Goal: Task Accomplishment & Management: Manage account settings

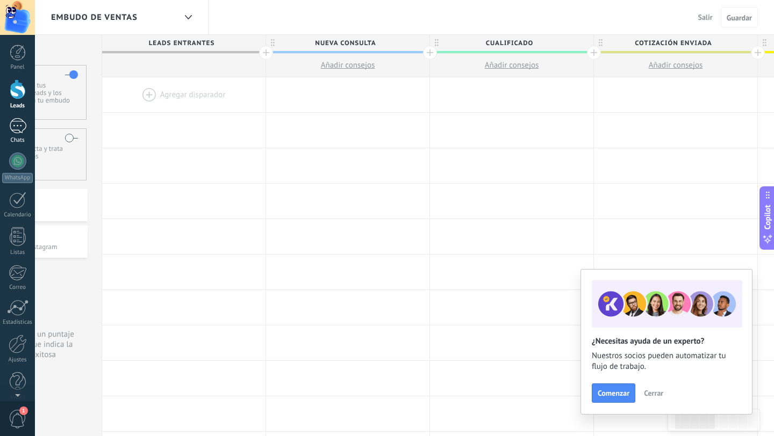
click at [16, 125] on div at bounding box center [17, 126] width 17 height 16
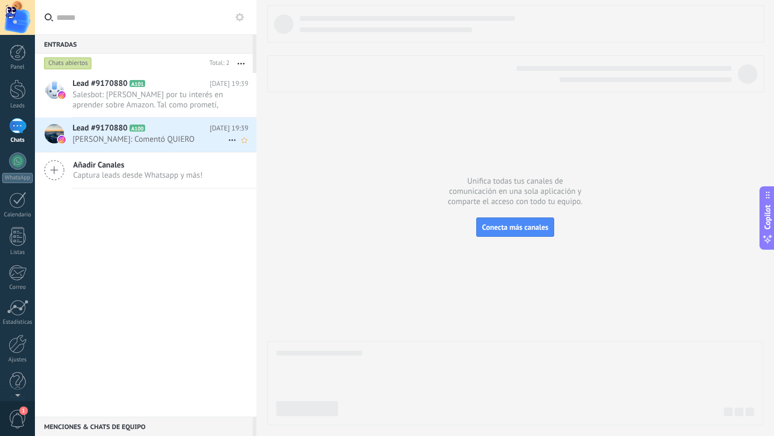
click at [159, 137] on span "[PERSON_NAME]: Comentó QUIERO" at bounding box center [150, 139] width 155 height 10
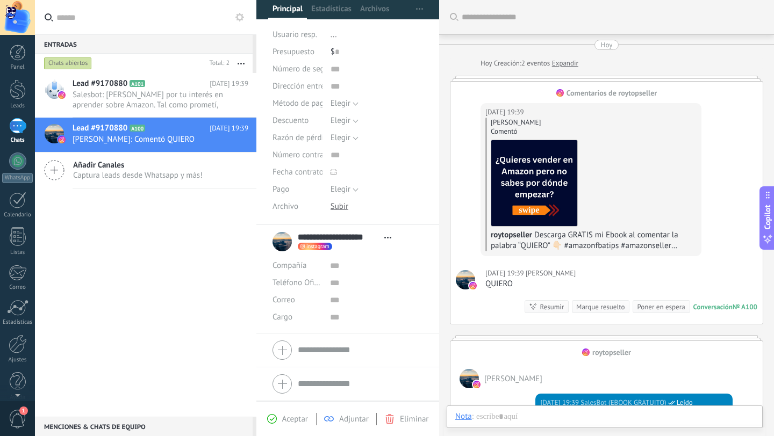
click at [305, 248] on div "instagram Enviar mensaje Abrir perfil Instagram Separar el chat" at bounding box center [315, 247] width 34 height 8
click at [353, 284] on link "Abrir perfil Instagram" at bounding box center [356, 281] width 74 height 10
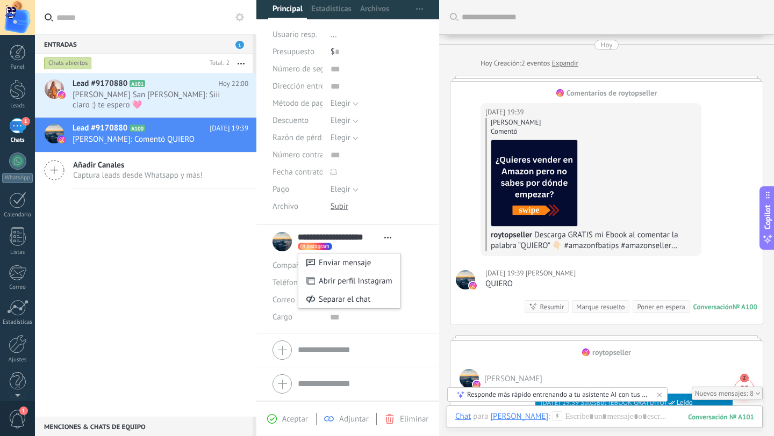
scroll to position [385, 0]
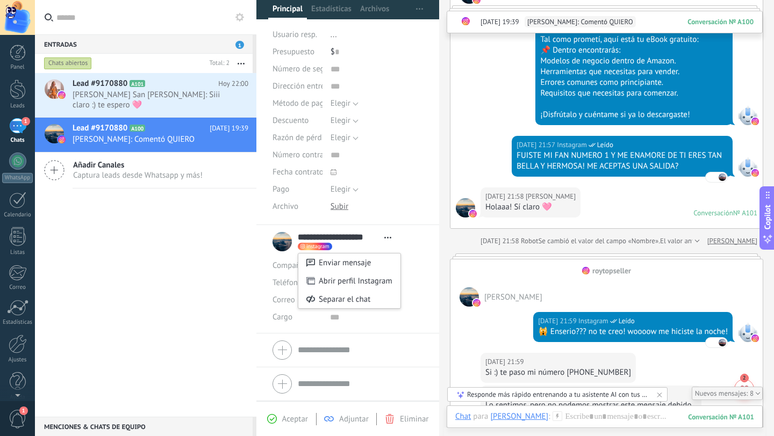
click at [199, 141] on div at bounding box center [387, 218] width 774 height 436
click at [181, 100] on span "[PERSON_NAME] San [PERSON_NAME]: Siii claro :) te espero 🩷" at bounding box center [150, 100] width 155 height 20
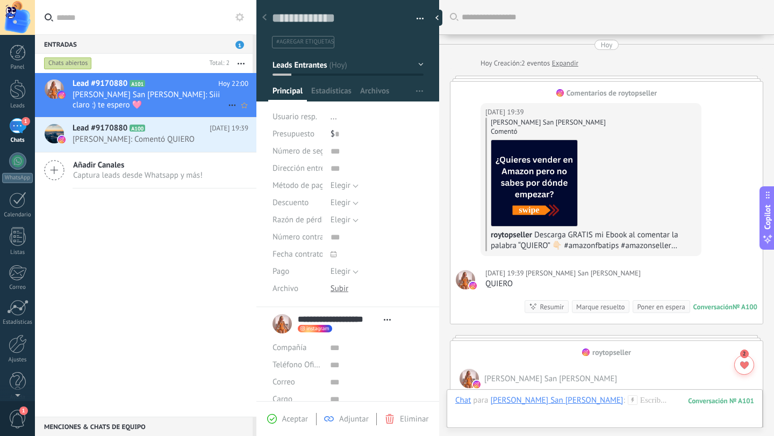
scroll to position [743, 0]
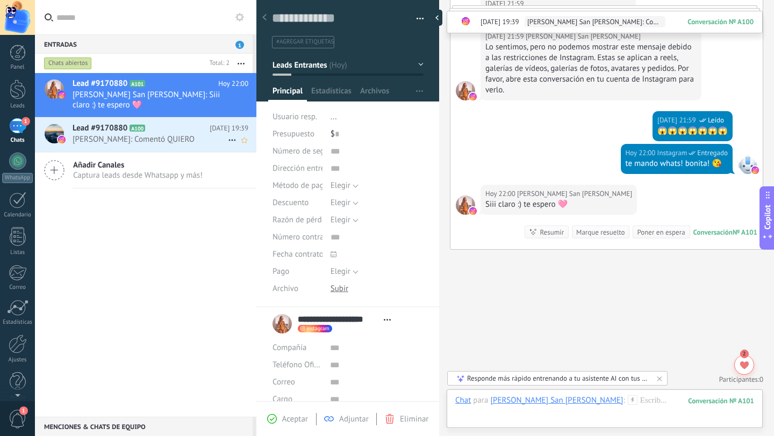
click at [170, 138] on span "[PERSON_NAME]: Comentó QUIERO" at bounding box center [150, 139] width 155 height 10
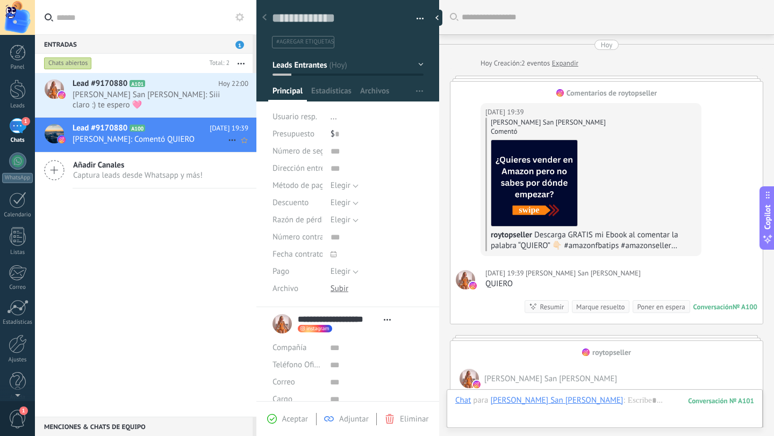
scroll to position [16, 0]
click at [166, 99] on span "[PERSON_NAME] San [PERSON_NAME]: Siii claro :) te espero 🩷" at bounding box center [150, 100] width 155 height 20
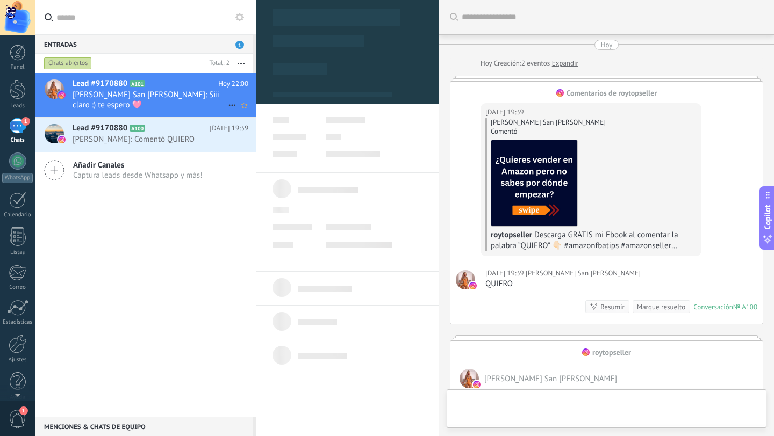
type textarea "**********"
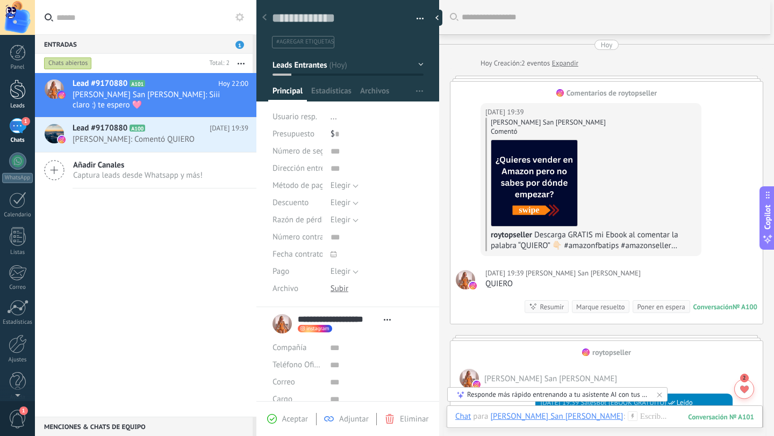
click at [16, 97] on div at bounding box center [18, 90] width 16 height 20
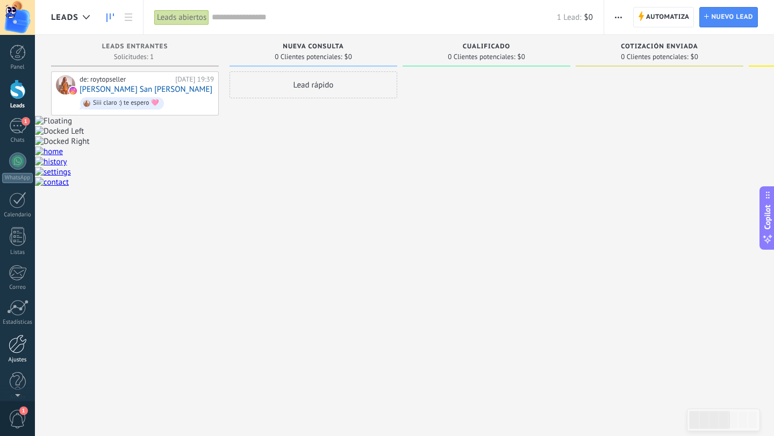
click at [19, 348] on div at bounding box center [18, 344] width 18 height 19
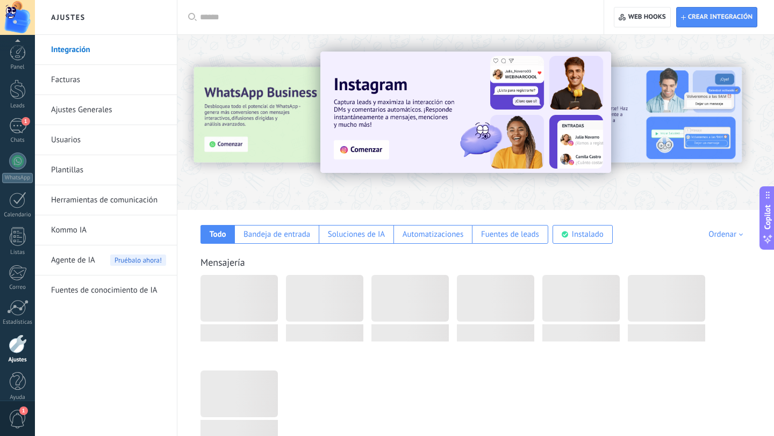
scroll to position [11, 0]
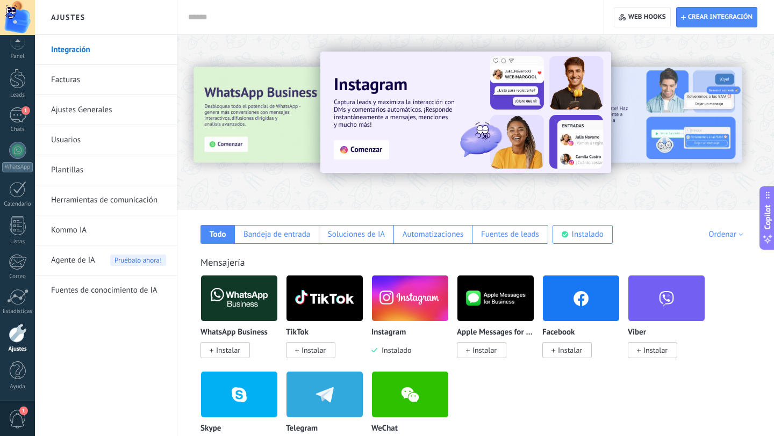
click at [85, 202] on link "Herramientas de comunicación" at bounding box center [108, 200] width 115 height 30
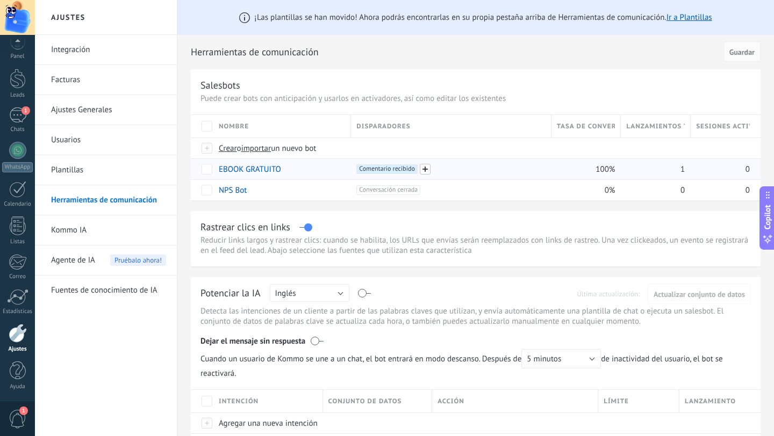
click at [428, 171] on span at bounding box center [425, 169] width 11 height 11
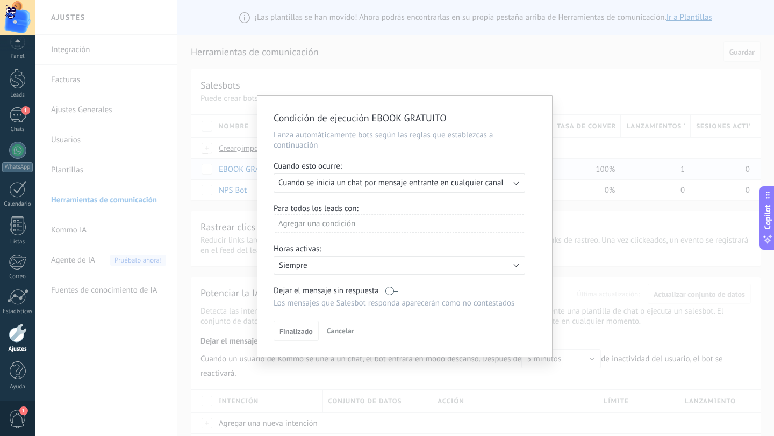
click at [517, 184] on b at bounding box center [516, 181] width 5 height 5
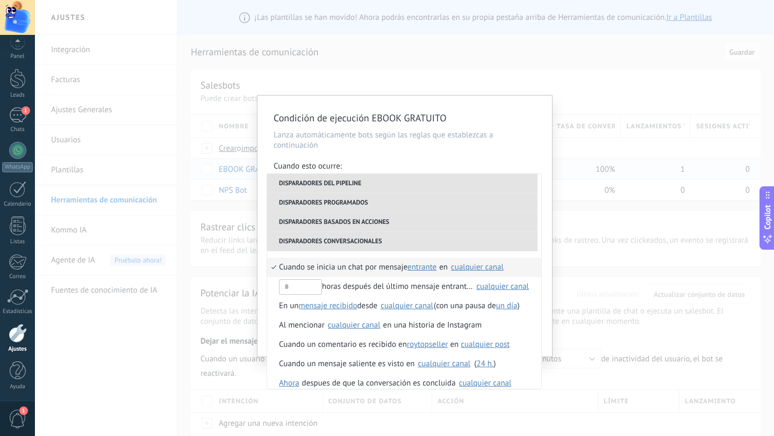
scroll to position [312, 0]
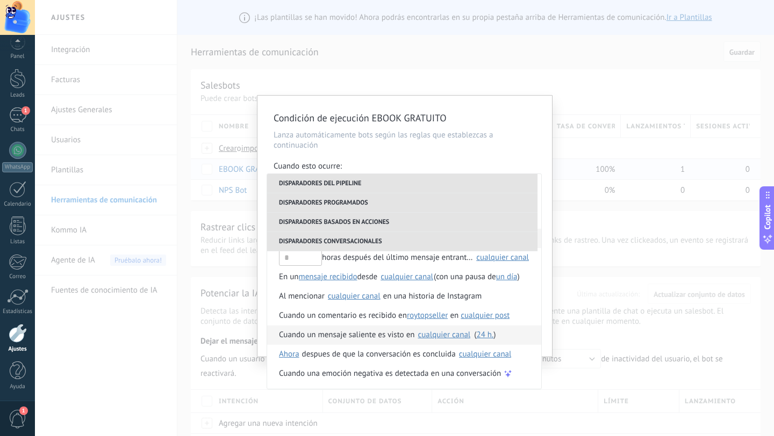
click at [484, 336] on span "24 h." at bounding box center [484, 335] width 17 height 10
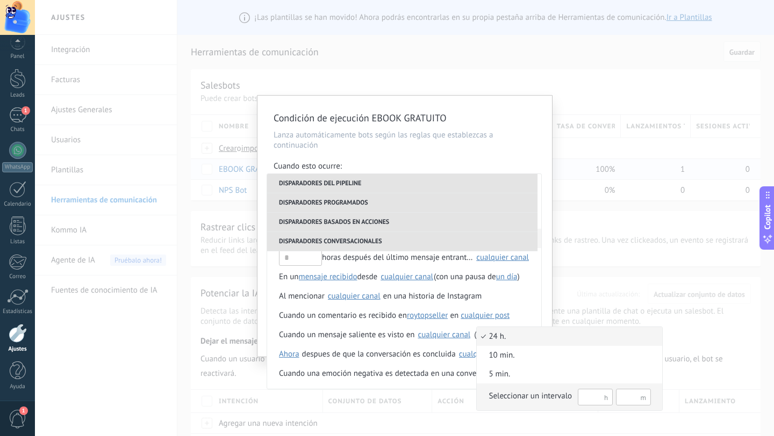
click at [596, 399] on input "text" at bounding box center [595, 397] width 35 height 17
type input "**"
click at [528, 313] on div at bounding box center [387, 218] width 774 height 436
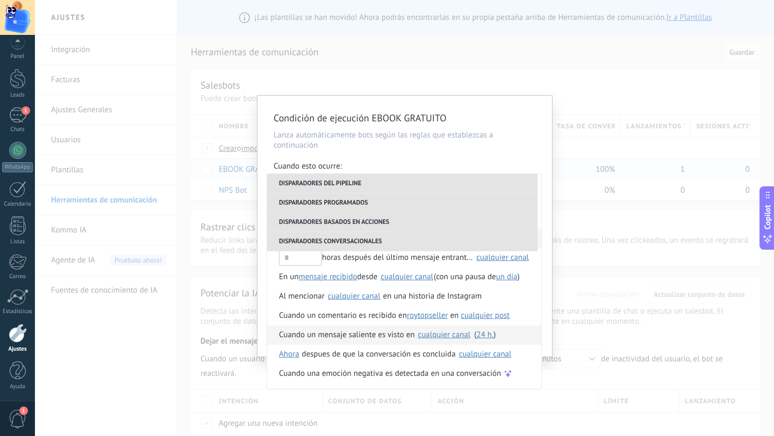
click at [487, 338] on span "24 h." at bounding box center [484, 335] width 17 height 10
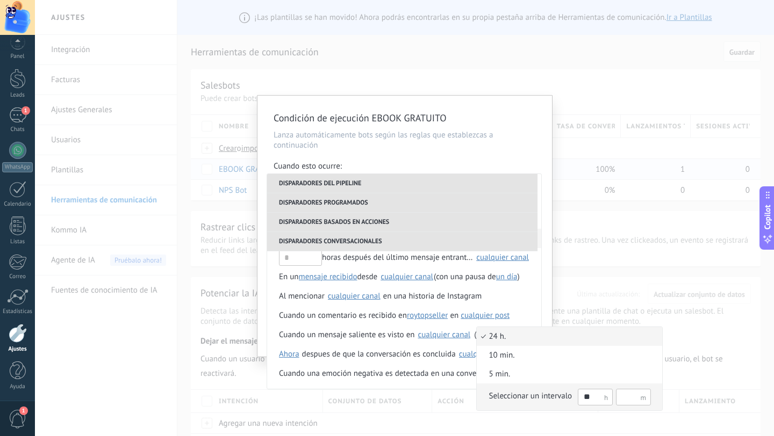
click at [593, 401] on input "**" at bounding box center [595, 397] width 35 height 17
drag, startPoint x: 593, startPoint y: 274, endPoint x: 593, endPoint y: 294, distance: 21.0
click at [593, 294] on div at bounding box center [387, 218] width 774 height 436
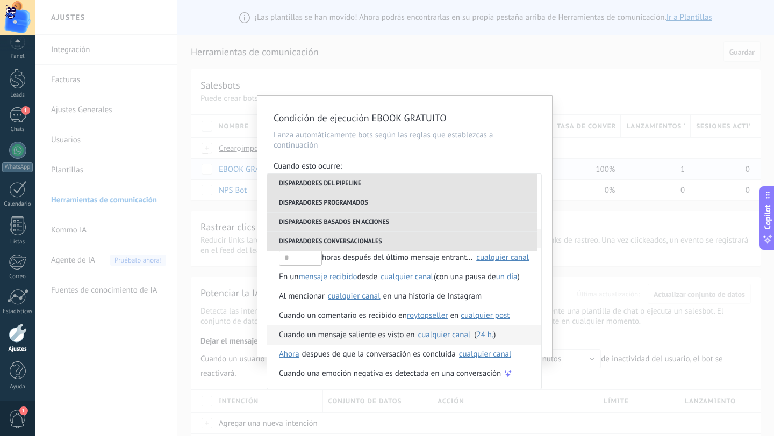
click at [490, 337] on span "24 h." at bounding box center [484, 335] width 17 height 10
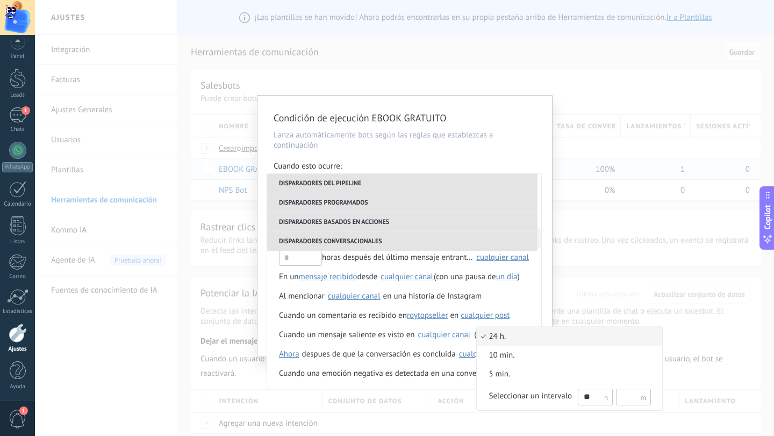
click at [539, 340] on span "24 h." at bounding box center [564, 337] width 174 height 11
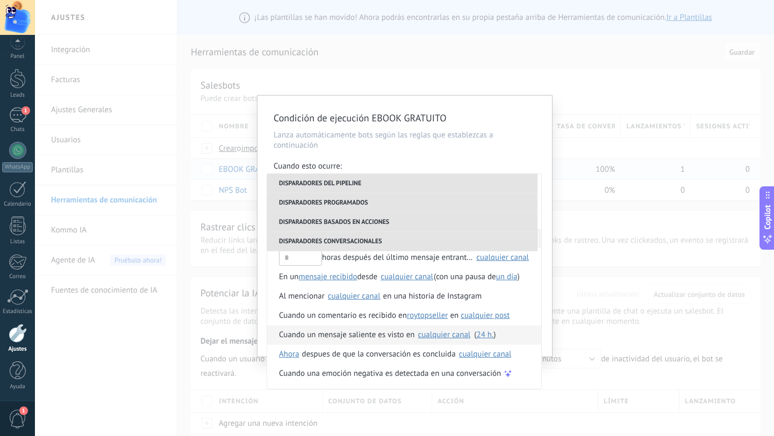
click at [371, 339] on div "Cuando un mensaje saliente es visto en" at bounding box center [346, 335] width 135 height 19
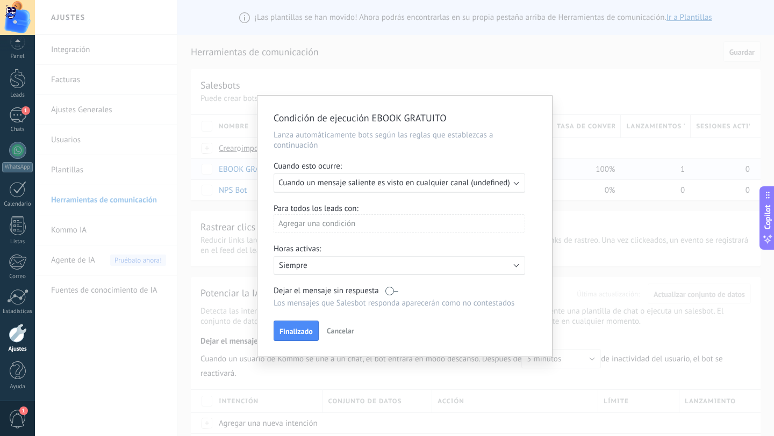
click at [381, 226] on div "Agregar una condición" at bounding box center [400, 223] width 252 height 19
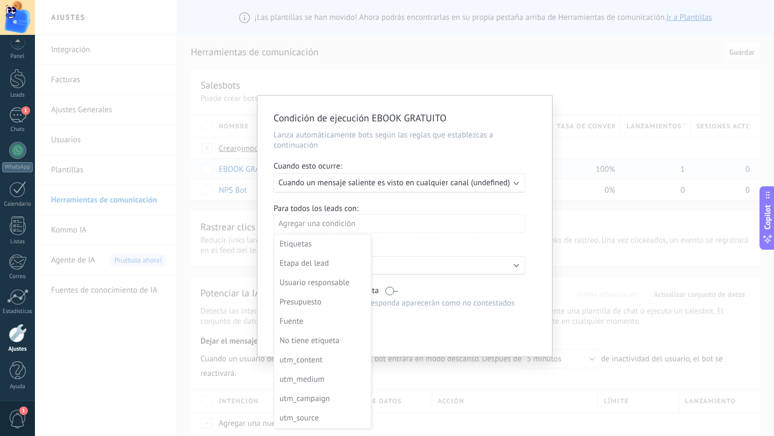
click at [381, 226] on div at bounding box center [404, 228] width 294 height 264
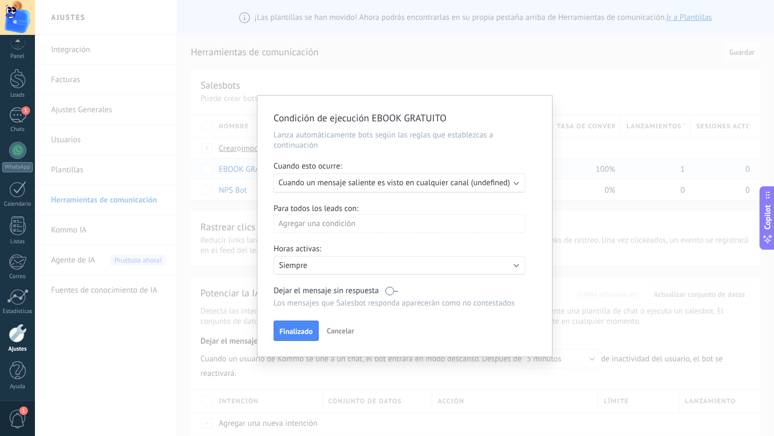
click at [383, 271] on p "Siempre" at bounding box center [373, 266] width 188 height 10
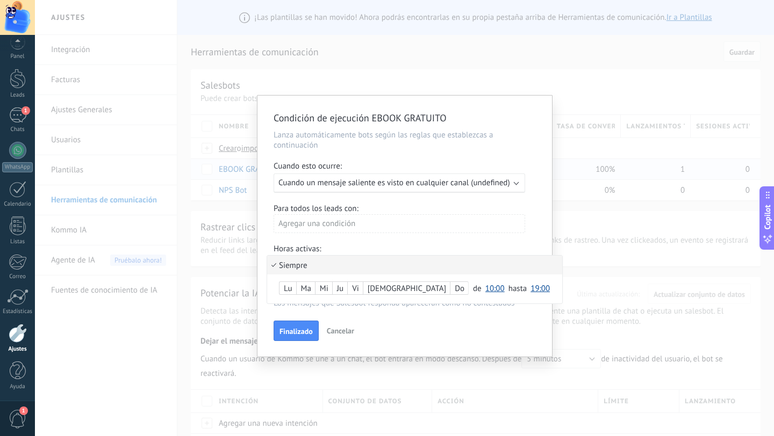
click at [383, 272] on li "Siempre" at bounding box center [414, 265] width 295 height 19
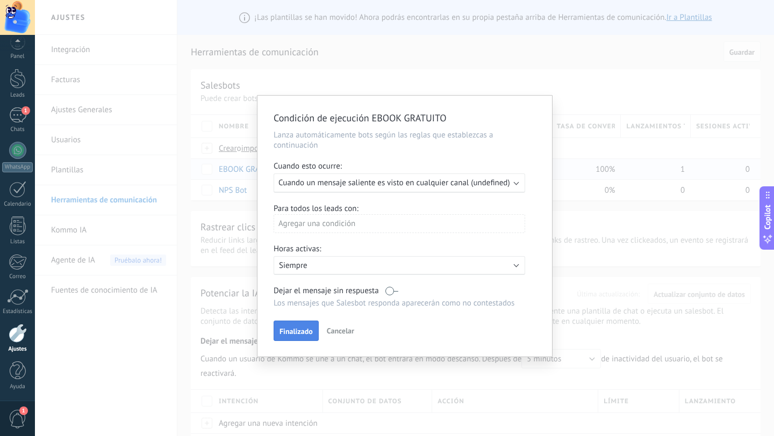
click at [293, 335] on span "Finalizado" at bounding box center [295, 332] width 33 height 8
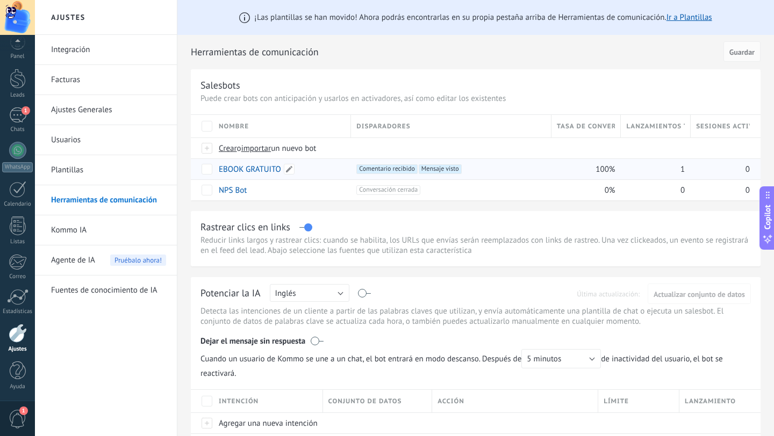
drag, startPoint x: 326, startPoint y: 171, endPoint x: 311, endPoint y: 171, distance: 15.0
click at [311, 171] on div "EBOOK GRATUITO" at bounding box center [279, 169] width 132 height 20
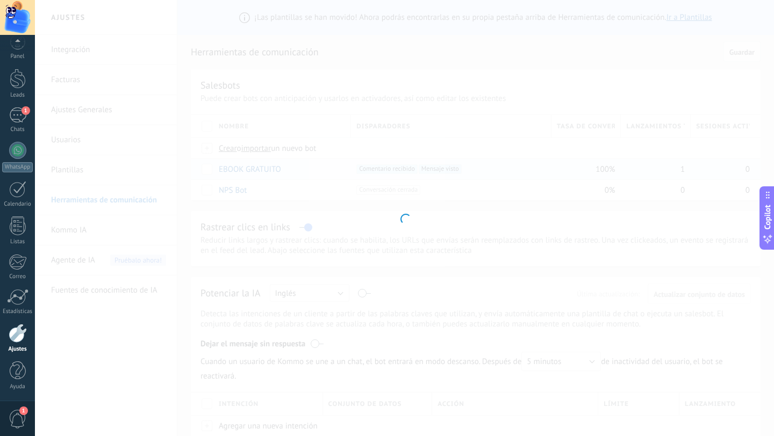
type input "**********"
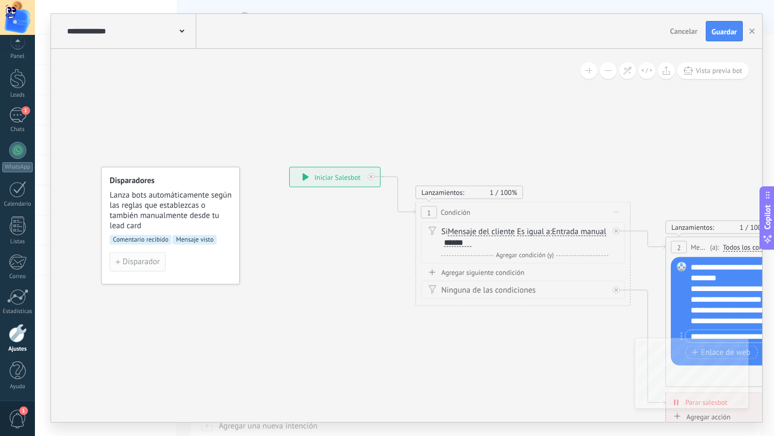
click at [144, 264] on span "Disparador" at bounding box center [141, 262] width 37 height 8
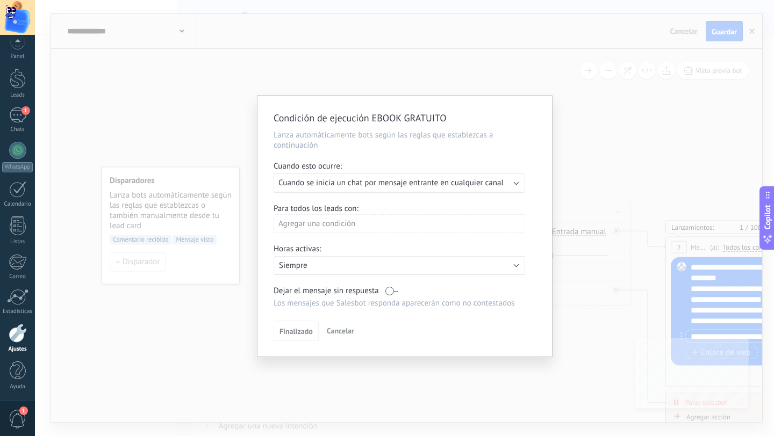
click at [514, 185] on div "Ejecutar: Cuando se inicia un chat por mensaje entrante en cualquier canal" at bounding box center [400, 183] width 252 height 19
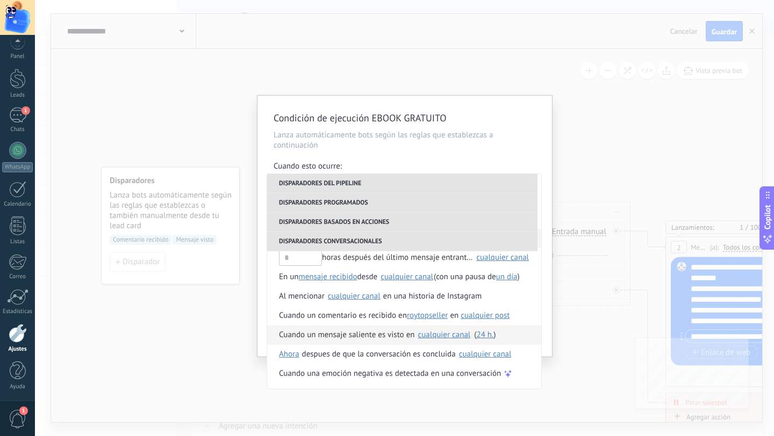
click at [384, 341] on div "Cuando un mensaje saliente es visto en" at bounding box center [346, 335] width 135 height 19
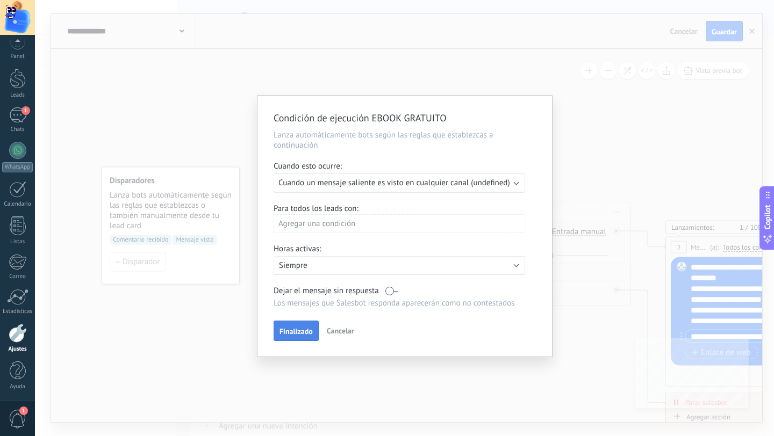
click at [297, 335] on span "Finalizado" at bounding box center [295, 332] width 33 height 8
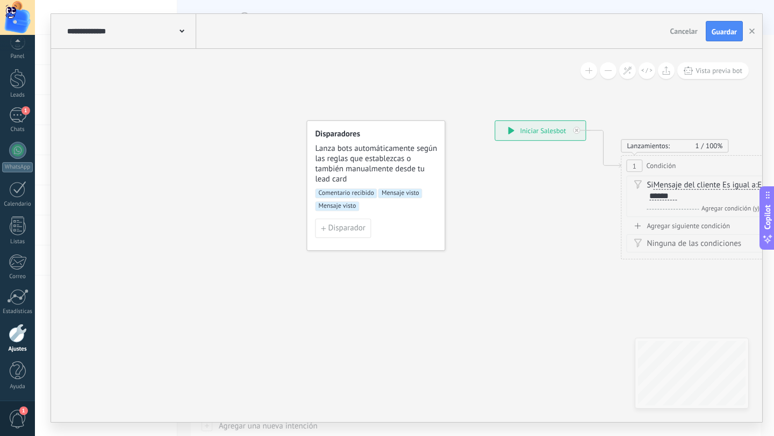
click at [341, 209] on span "Mensaje visto" at bounding box center [337, 207] width 44 height 10
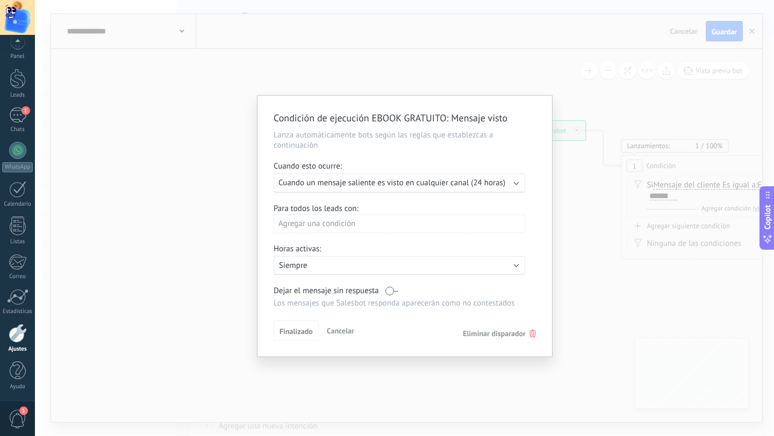
click at [504, 335] on span "Eliminar disparador" at bounding box center [494, 334] width 63 height 10
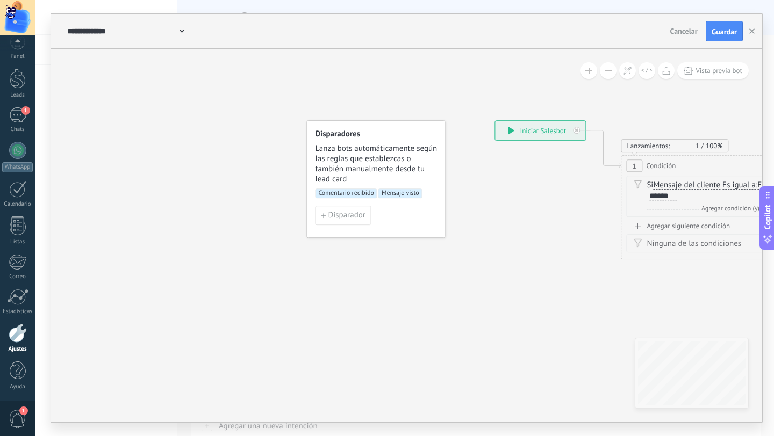
click at [509, 128] on icon at bounding box center [511, 131] width 6 height 8
click at [511, 130] on icon at bounding box center [511, 131] width 6 height 8
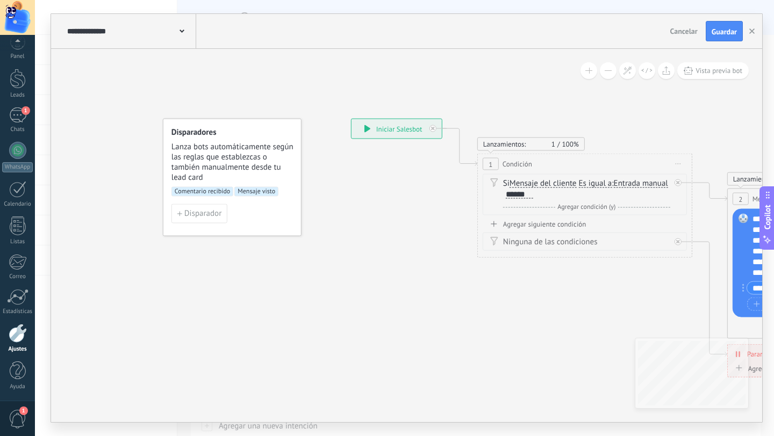
click at [386, 131] on div "**********" at bounding box center [396, 128] width 90 height 19
click at [365, 127] on icon at bounding box center [367, 129] width 6 height 8
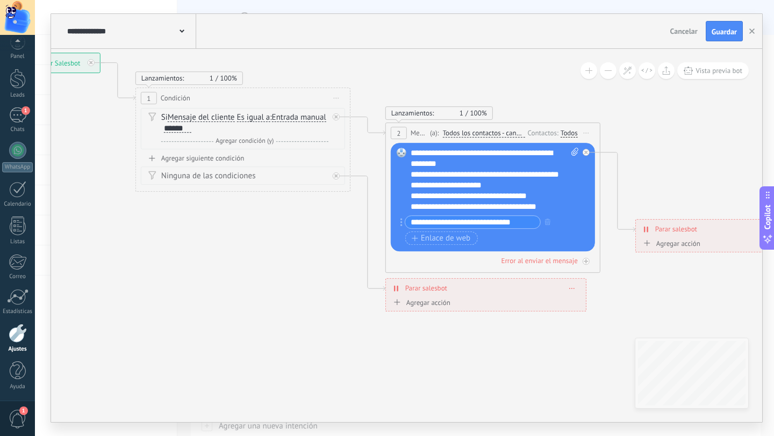
click at [447, 167] on div "**********" at bounding box center [495, 180] width 168 height 64
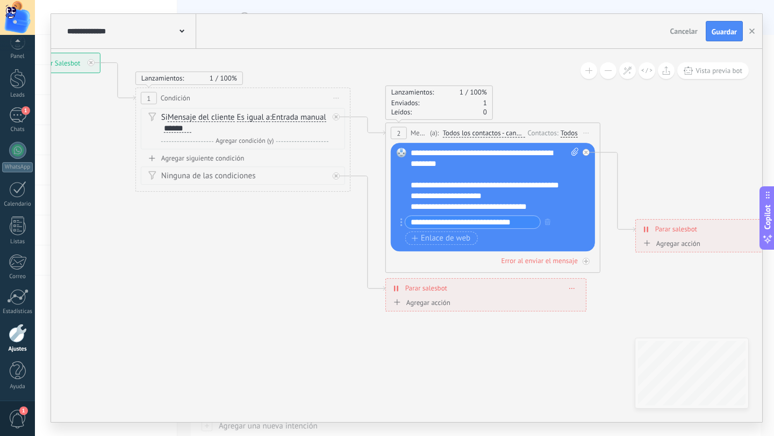
click at [454, 199] on div "**********" at bounding box center [495, 180] width 168 height 64
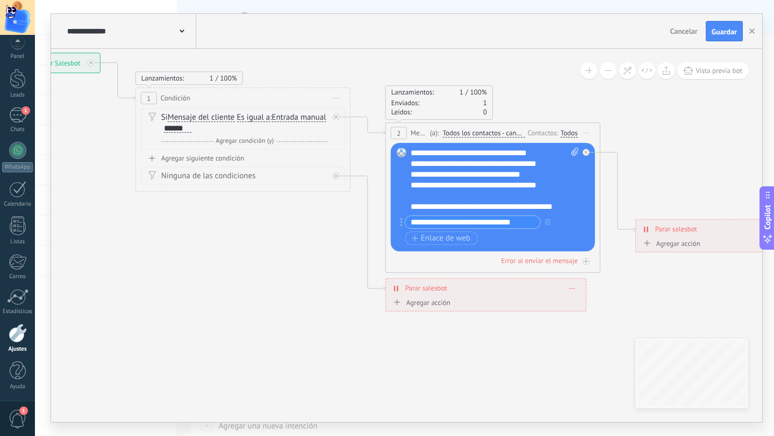
scroll to position [75, 0]
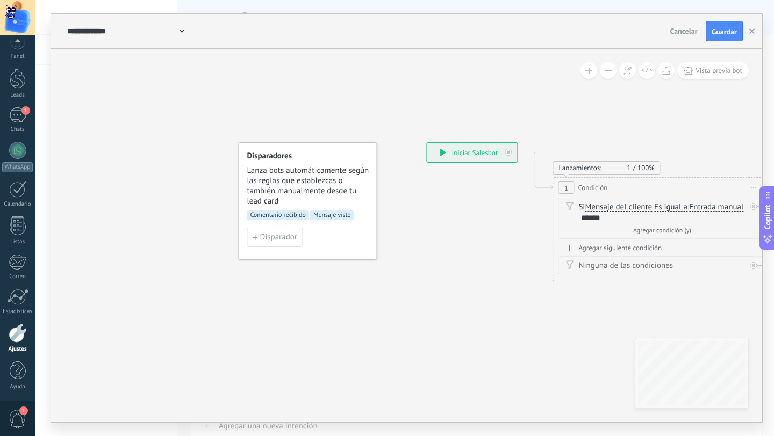
click at [329, 215] on span "Mensaje visto" at bounding box center [332, 216] width 44 height 10
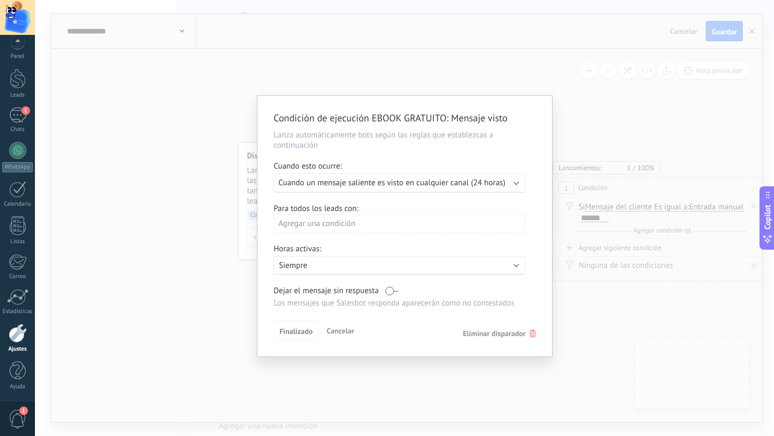
click at [507, 337] on span "Eliminar disparador" at bounding box center [494, 334] width 63 height 10
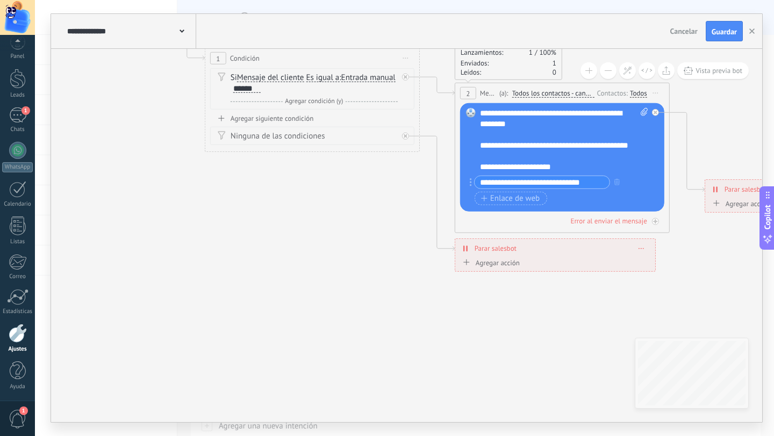
click at [292, 118] on div "Agregar siguiente condición" at bounding box center [312, 118] width 204 height 9
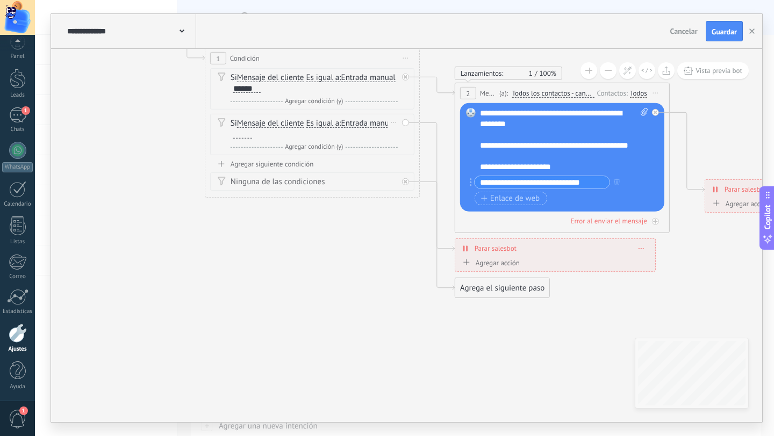
click at [252, 136] on div at bounding box center [242, 134] width 19 height 9
click at [396, 122] on div "Borrar" at bounding box center [394, 123] width 12 height 16
click at [220, 123] on icon at bounding box center [222, 122] width 8 height 9
click at [261, 124] on span "Mensaje del cliente" at bounding box center [270, 123] width 67 height 9
click at [261, 124] on button "Mensaje del cliente" at bounding box center [299, 123] width 134 height 19
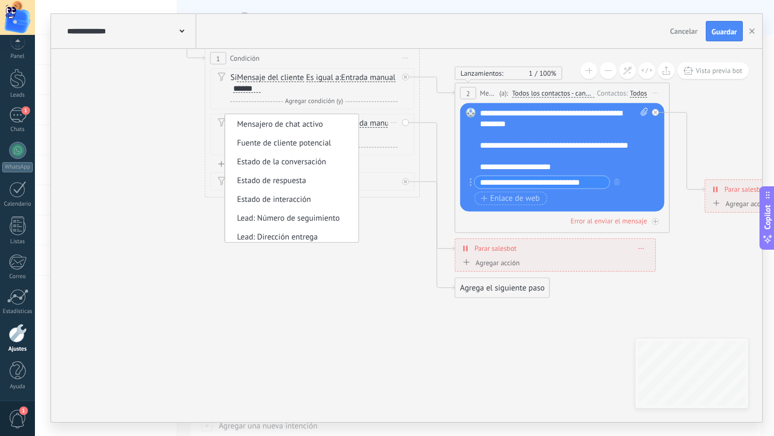
scroll to position [0, 0]
click at [377, 126] on div "Si Mensaje del cliente Mensaje del cliente Emoción de la conversación Comentari…" at bounding box center [314, 128] width 167 height 21
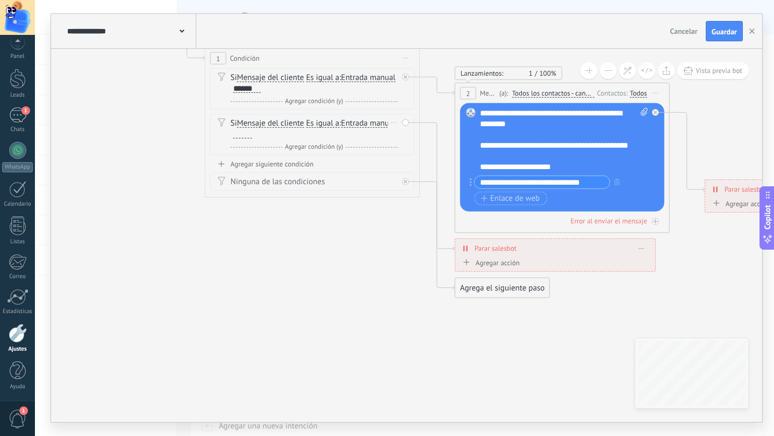
click at [388, 127] on div "Borrar" at bounding box center [394, 123] width 12 height 16
click at [408, 140] on div "Borrar" at bounding box center [411, 138] width 48 height 18
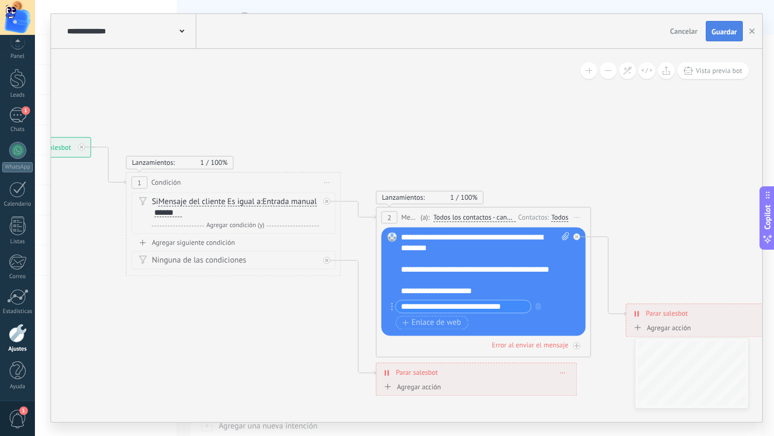
click at [723, 30] on span "Guardar" at bounding box center [724, 32] width 25 height 8
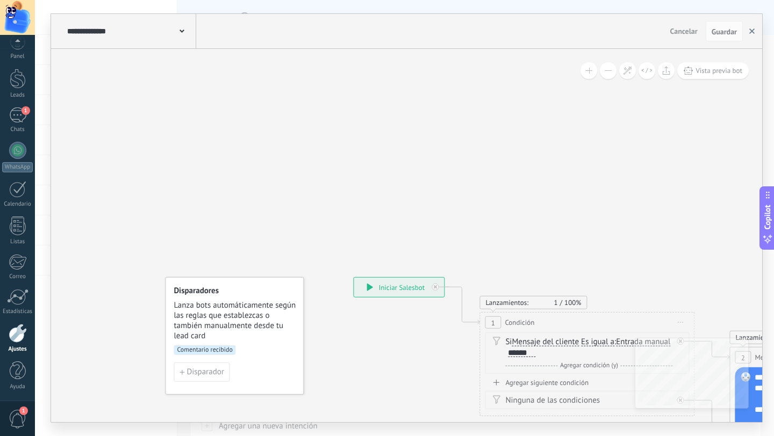
click at [751, 31] on icon "button" at bounding box center [751, 30] width 5 height 5
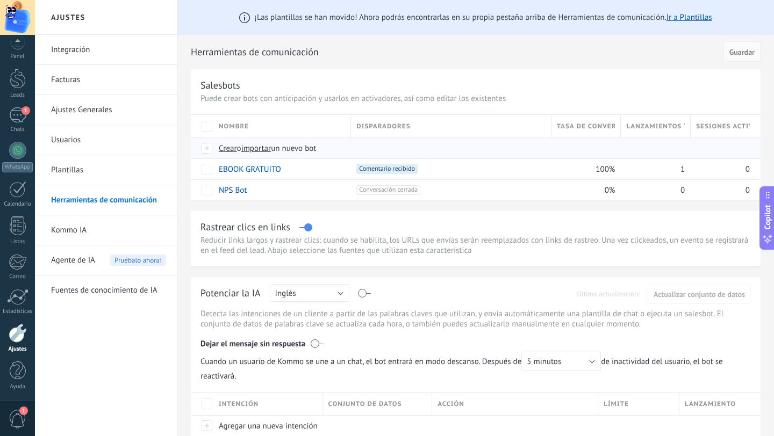
click at [232, 152] on span "Crear" at bounding box center [228, 148] width 18 height 10
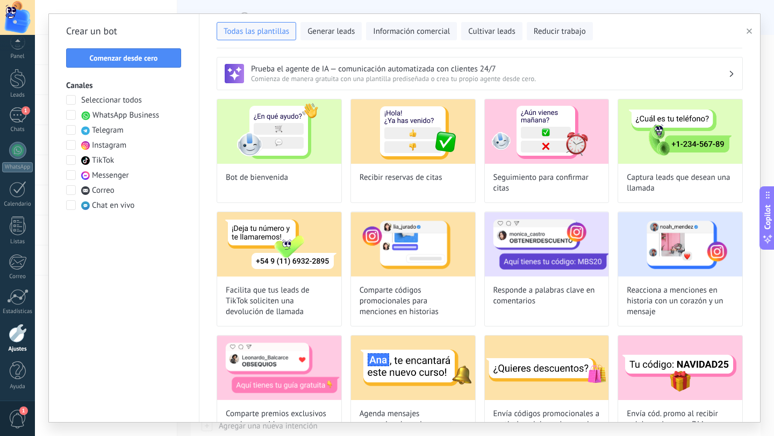
click at [750, 31] on use "button" at bounding box center [748, 30] width 5 height 5
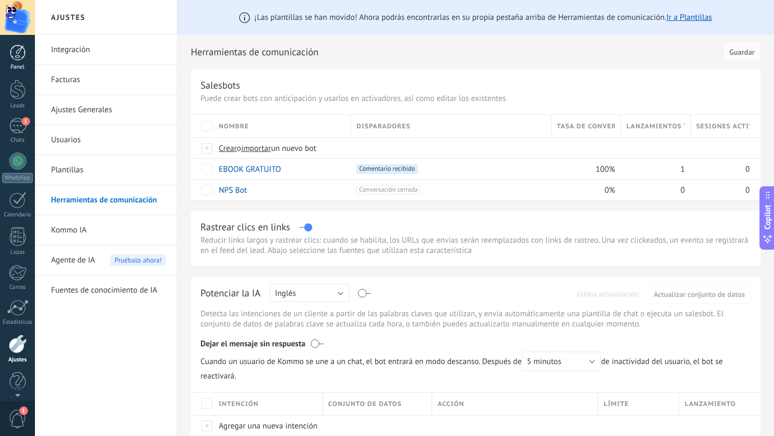
click at [20, 60] on div at bounding box center [18, 53] width 16 height 16
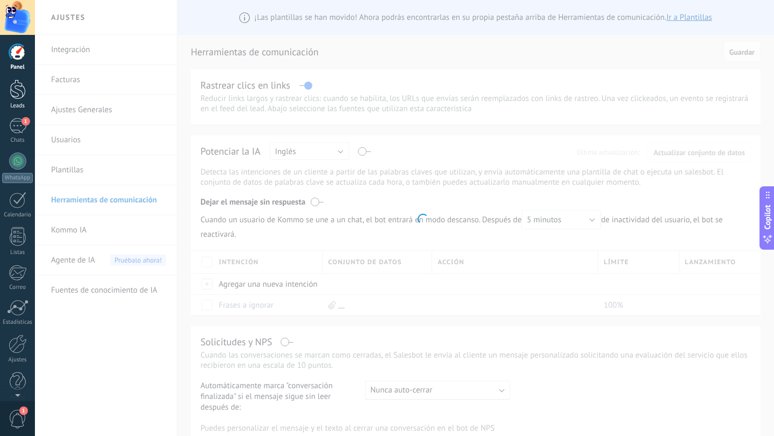
click at [20, 93] on div at bounding box center [18, 90] width 16 height 20
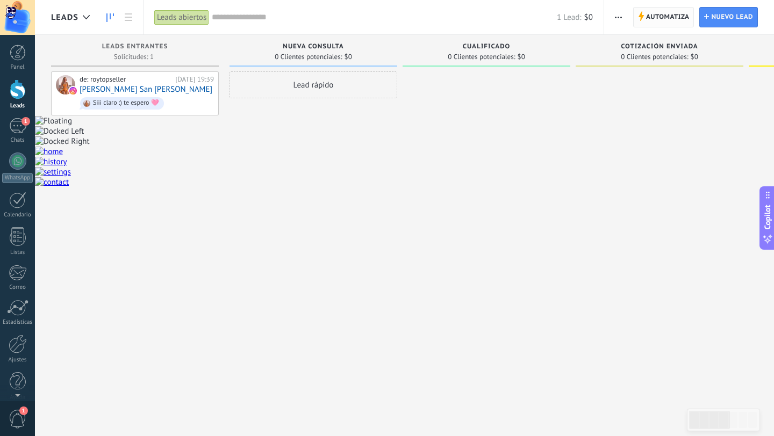
click at [666, 18] on span "Automatiza" at bounding box center [668, 17] width 44 height 19
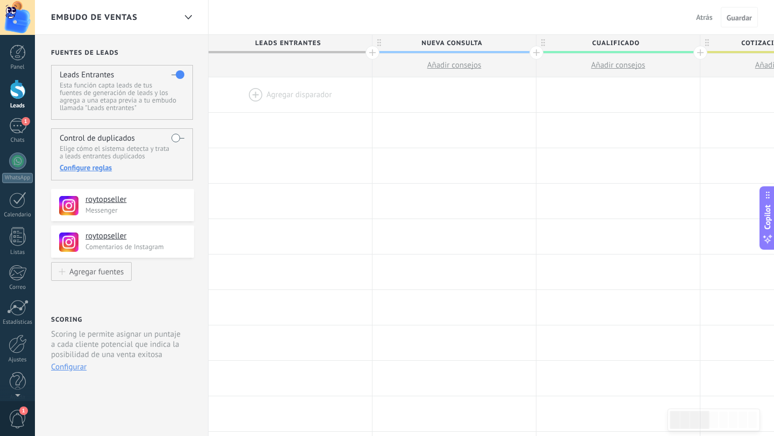
click at [272, 97] on div at bounding box center [290, 94] width 163 height 35
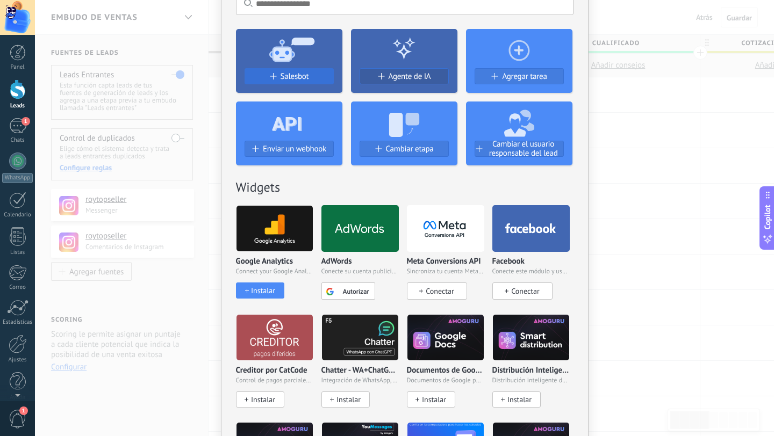
scroll to position [16, 0]
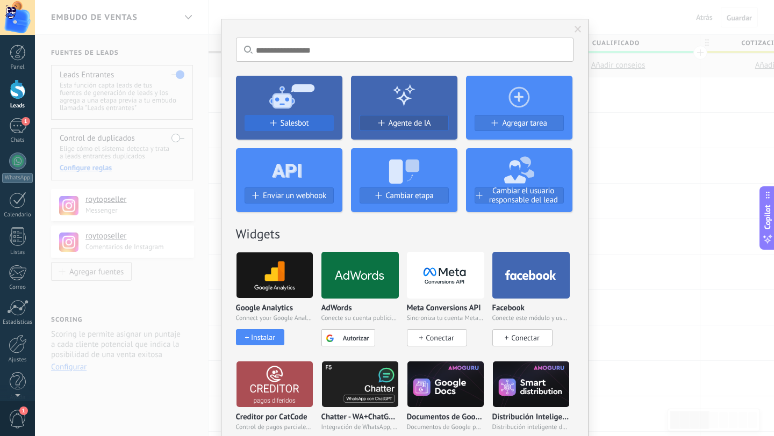
click at [284, 122] on span "Salesbot" at bounding box center [295, 123] width 28 height 9
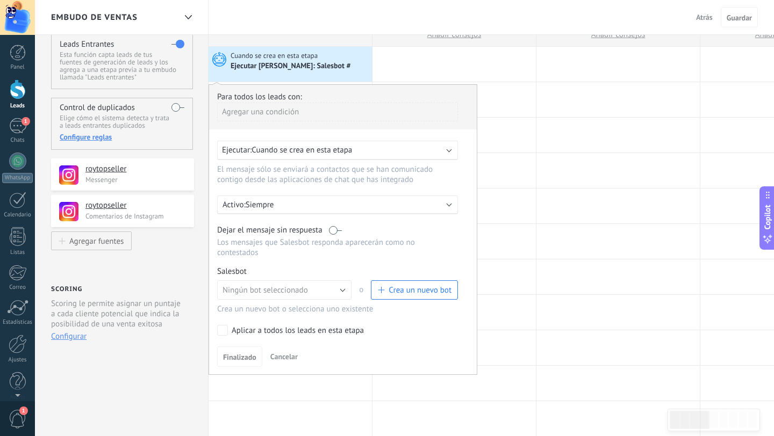
scroll to position [32, 0]
click at [364, 148] on div "Ejecutar: Cuando se crea en esta etapa" at bounding box center [333, 149] width 222 height 10
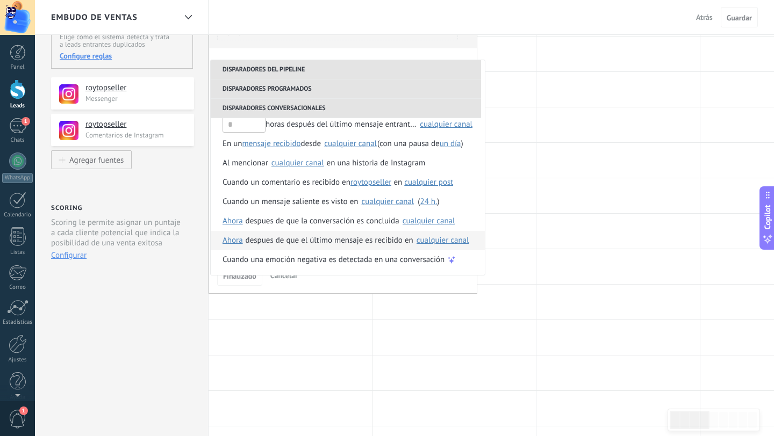
scroll to position [113, 0]
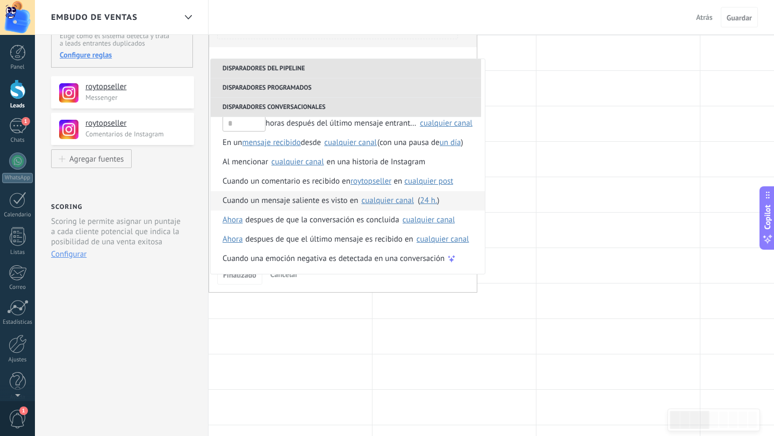
click at [333, 204] on div "Cuando un mensaje saliente es visto en" at bounding box center [289, 200] width 135 height 19
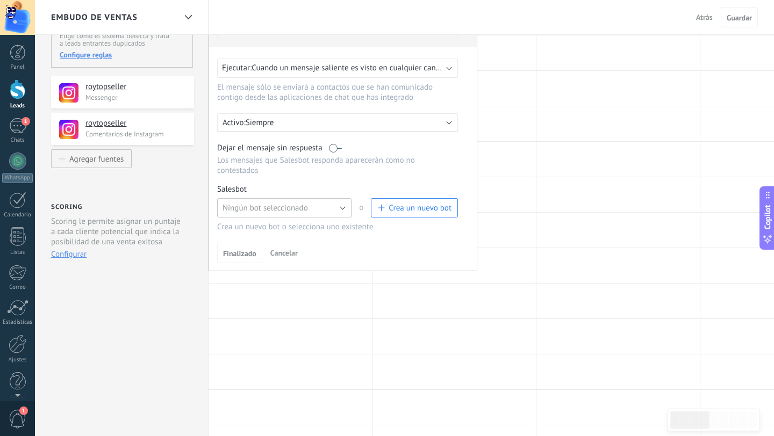
click at [336, 210] on button "Ningún bot seleccionado" at bounding box center [284, 207] width 134 height 19
click at [336, 210] on span "Ningún bot seleccionado" at bounding box center [279, 208] width 137 height 10
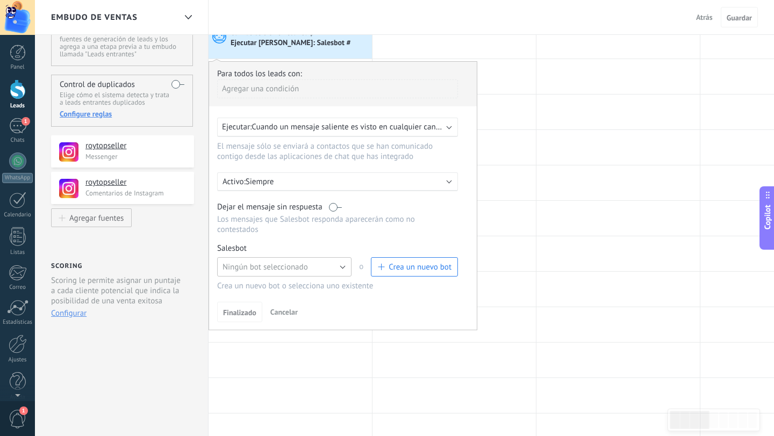
scroll to position [55, 0]
click at [407, 270] on span "Crea un nuevo bot" at bounding box center [420, 266] width 63 height 10
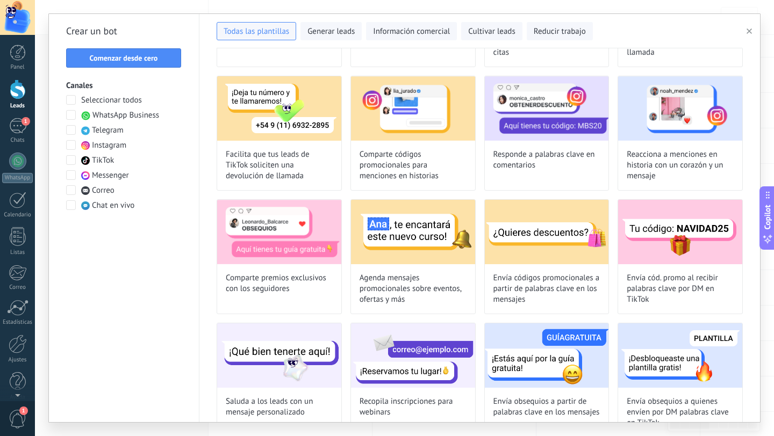
scroll to position [0, 0]
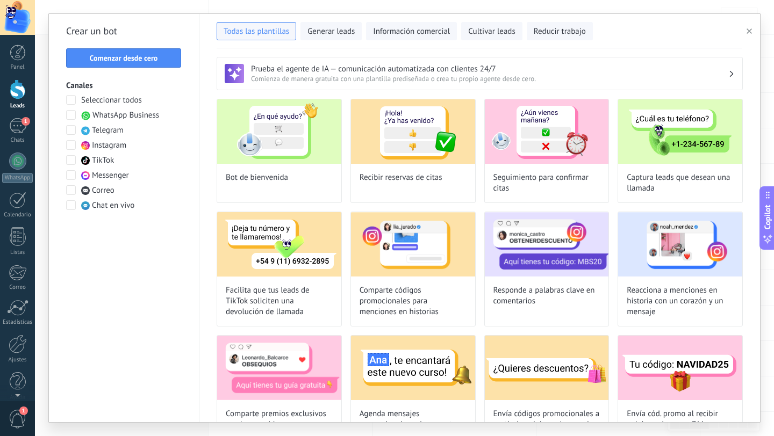
click at [750, 31] on use "button" at bounding box center [748, 30] width 5 height 5
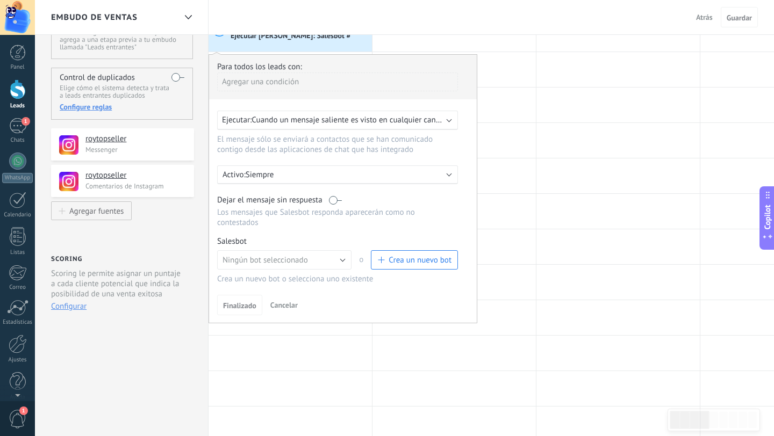
scroll to position [63, 0]
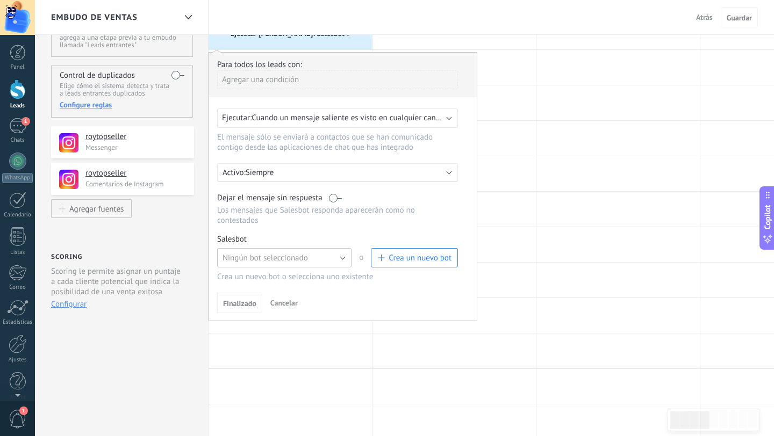
click at [346, 259] on button "Ningún bot seleccionado" at bounding box center [284, 257] width 134 height 19
click at [297, 276] on span "EBOOK GRATUITO" at bounding box center [279, 276] width 137 height 10
click at [248, 307] on span "Finalizado" at bounding box center [239, 304] width 33 height 8
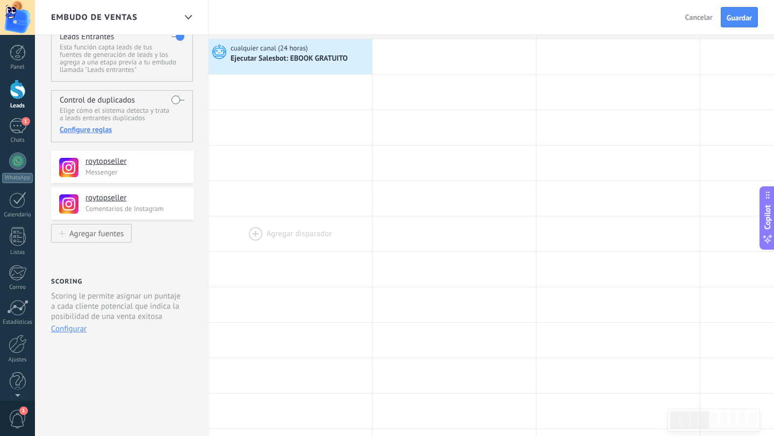
scroll to position [0, 0]
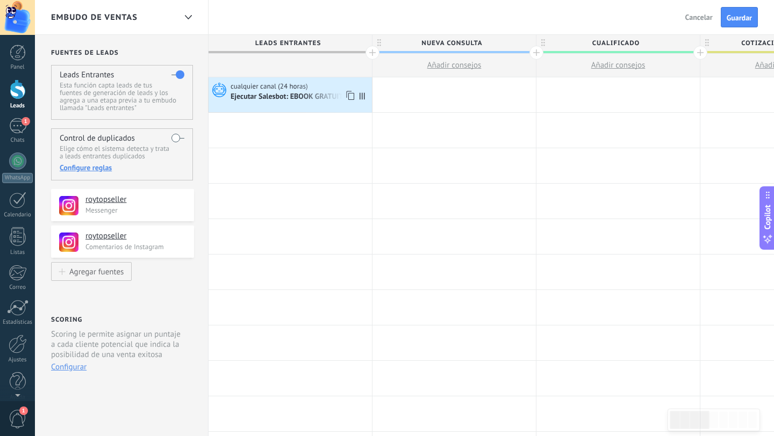
click at [301, 98] on div "Ejecutar Salesbot: EBOOK GRATUITO" at bounding box center [290, 97] width 119 height 10
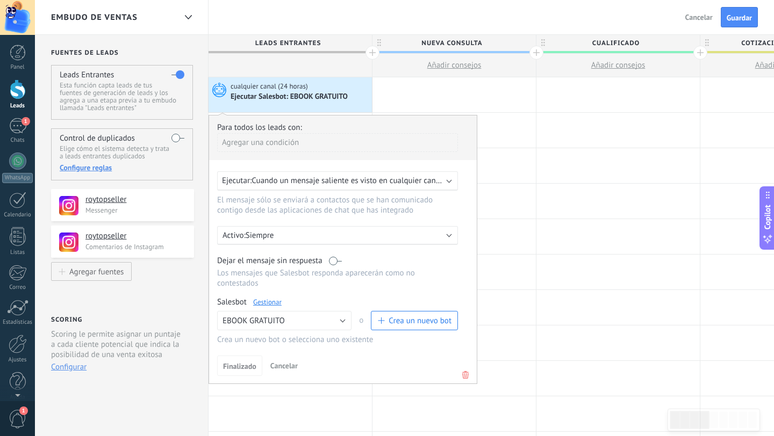
click at [283, 143] on div "Agregar una condición" at bounding box center [337, 142] width 241 height 19
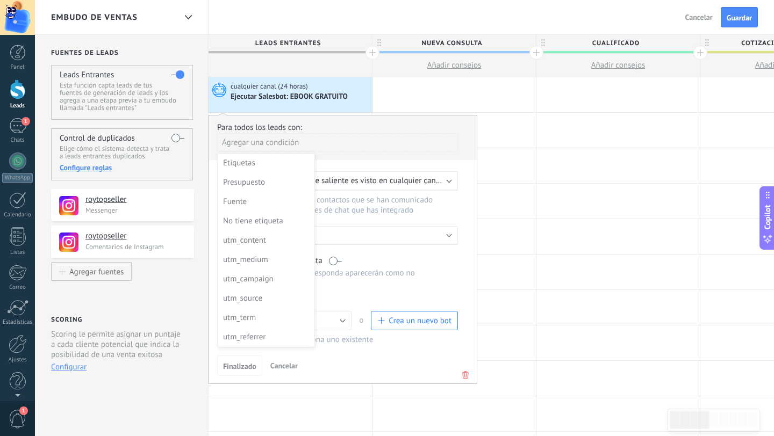
click at [283, 143] on div at bounding box center [343, 251] width 268 height 271
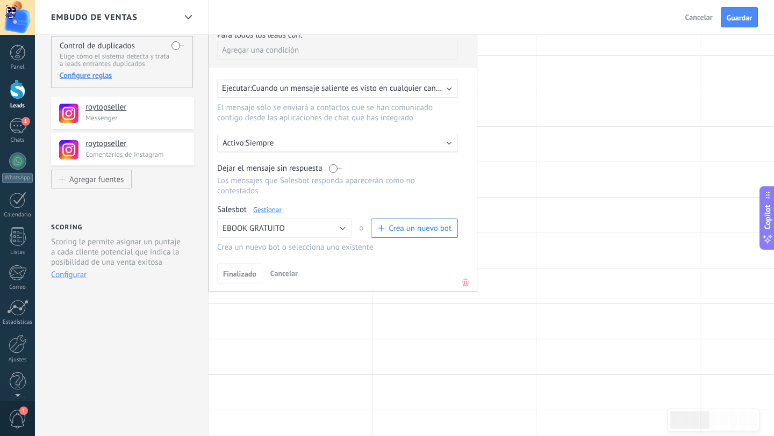
scroll to position [94, 0]
click at [540, 214] on div at bounding box center [617, 214] width 163 height 35
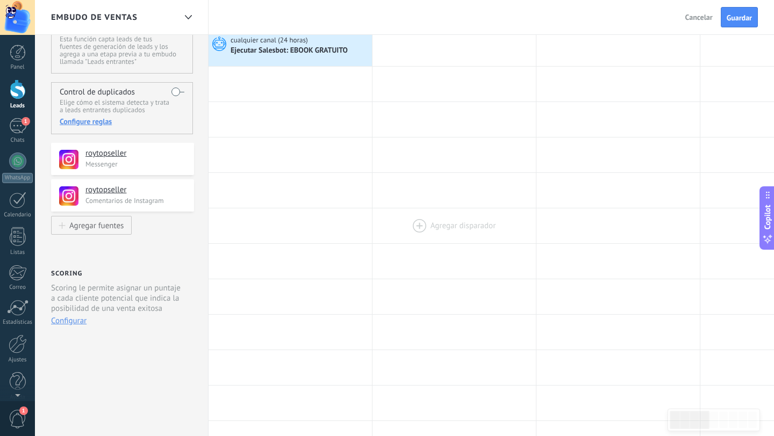
scroll to position [0, 0]
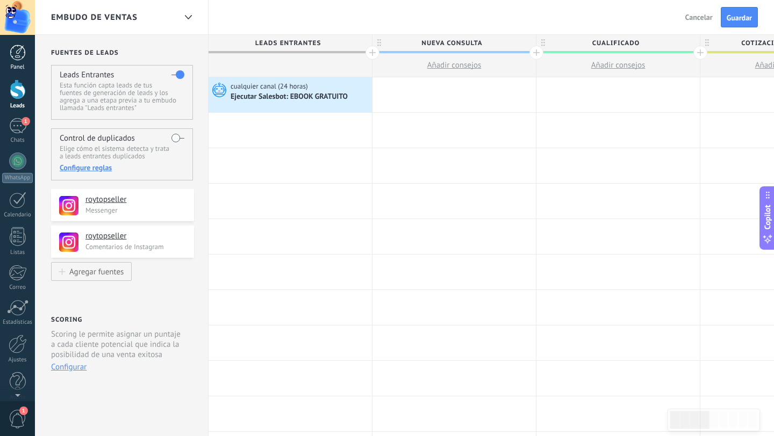
click at [19, 54] on div at bounding box center [18, 53] width 16 height 16
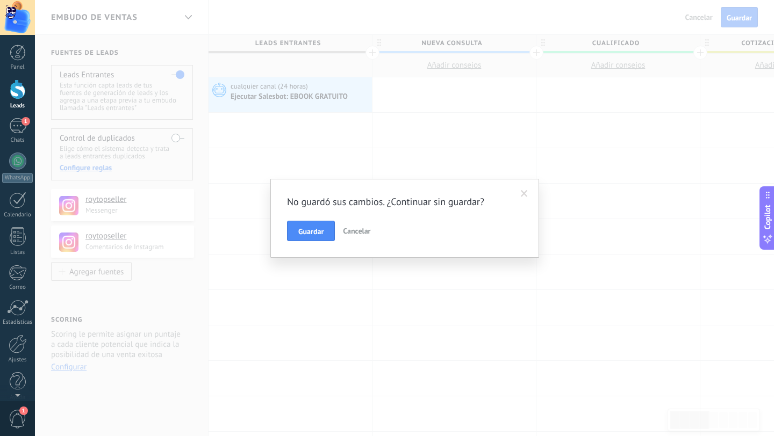
click at [526, 195] on span at bounding box center [524, 194] width 7 height 8
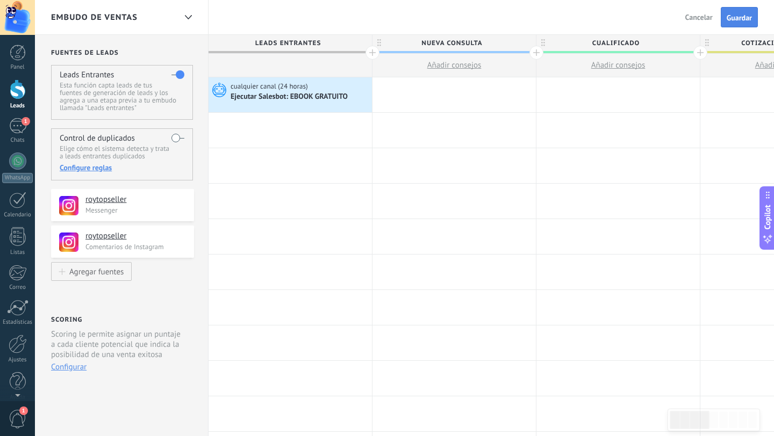
click at [736, 18] on span "Guardar" at bounding box center [739, 18] width 25 height 8
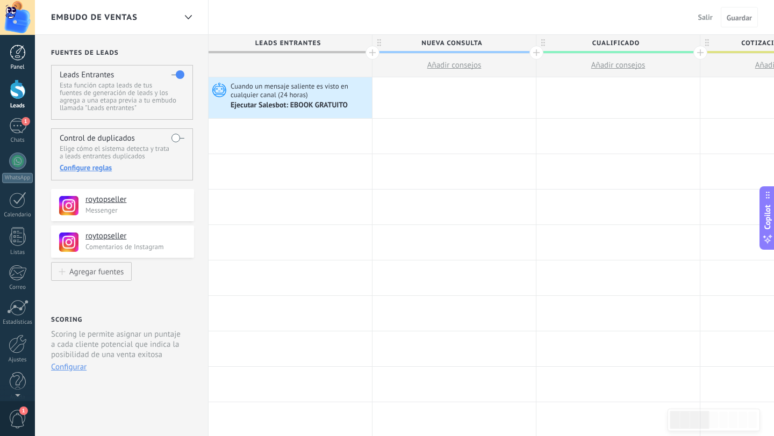
click at [18, 63] on link "Panel" at bounding box center [17, 58] width 35 height 26
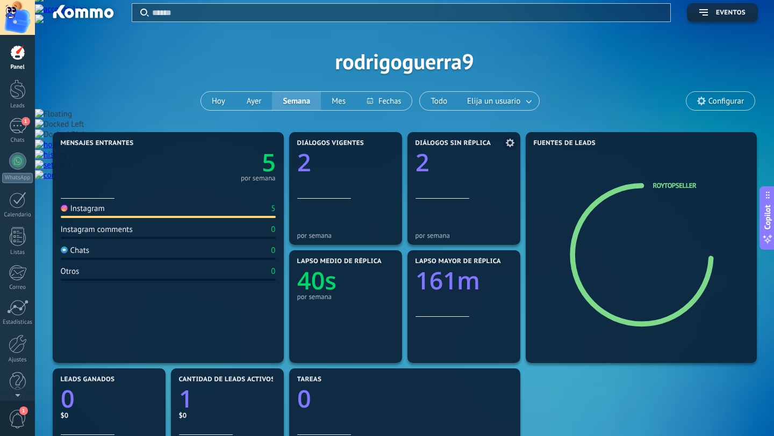
scroll to position [6, 0]
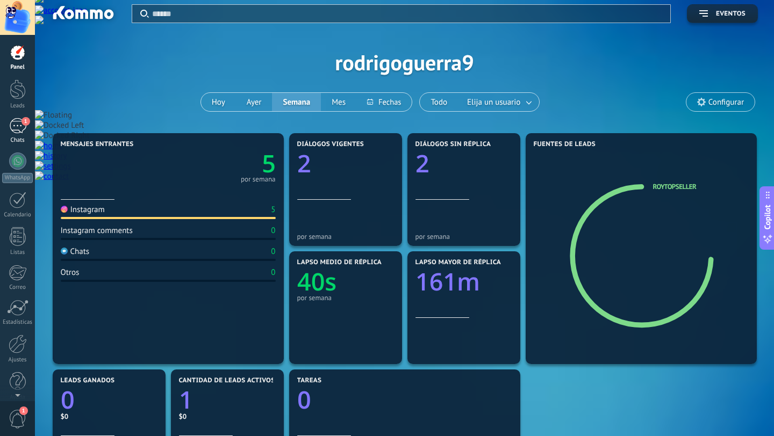
click at [21, 129] on div "1" at bounding box center [17, 126] width 17 height 16
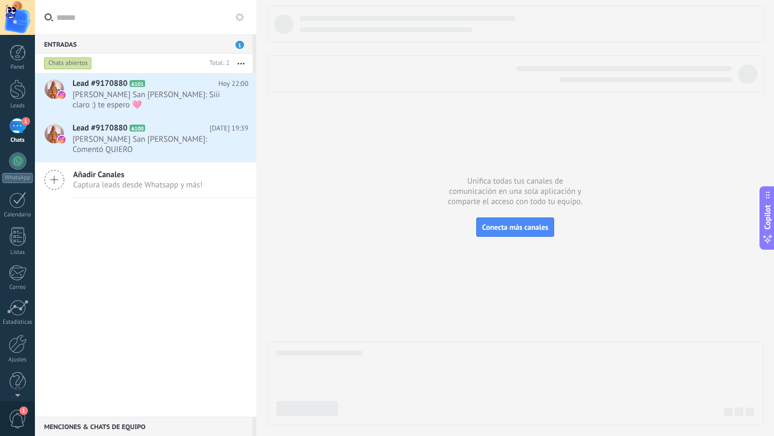
click at [161, 46] on div "Entradas 1" at bounding box center [144, 43] width 218 height 19
click at [170, 105] on span "[PERSON_NAME] San [PERSON_NAME]: Siii claro :) te espero 🩷" at bounding box center [150, 100] width 155 height 20
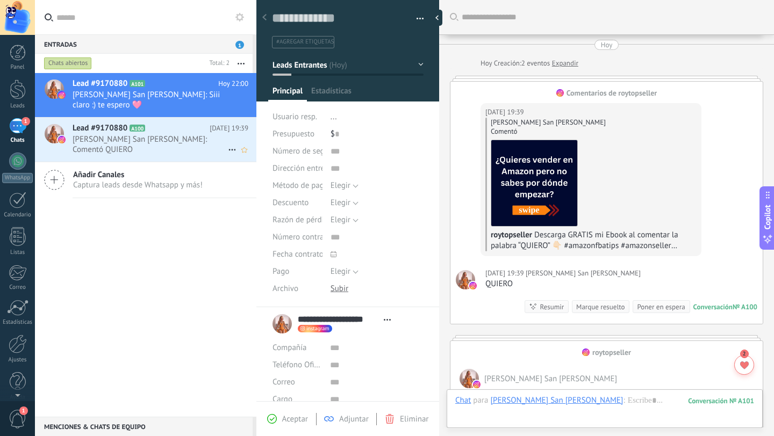
scroll to position [743, 0]
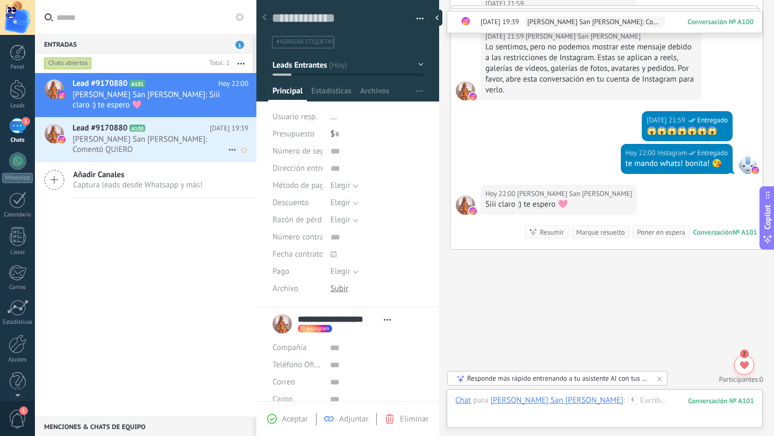
click at [164, 131] on h2 "Lead #9170880 A100" at bounding box center [141, 128] width 137 height 11
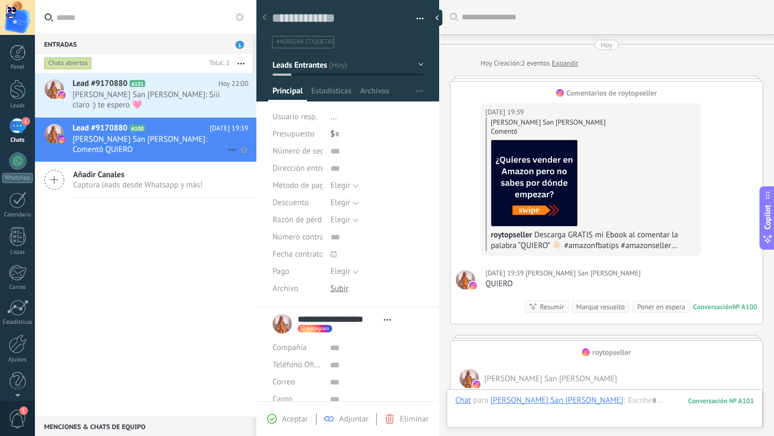
scroll to position [16, 0]
click at [161, 111] on div "Lead #9170880 A101 [DATE] 22:00 [PERSON_NAME] San [PERSON_NAME]: Siii claro :) …" at bounding box center [165, 95] width 184 height 44
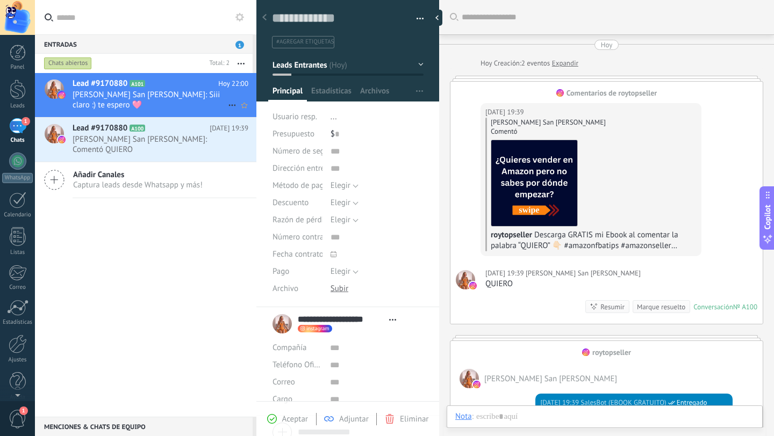
type textarea "**********"
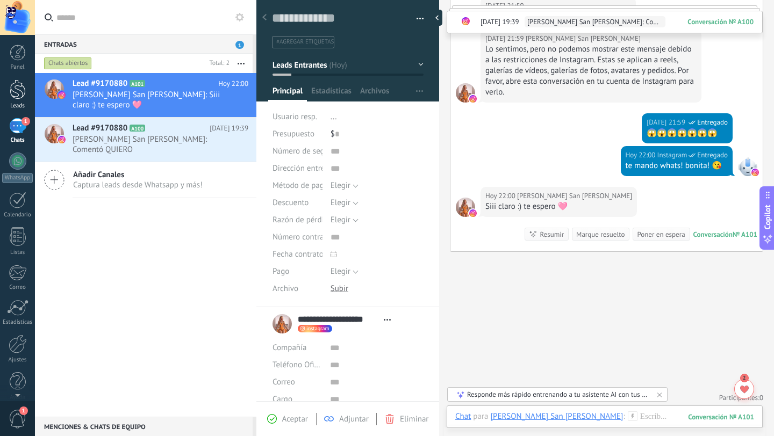
click at [12, 91] on div at bounding box center [18, 90] width 16 height 20
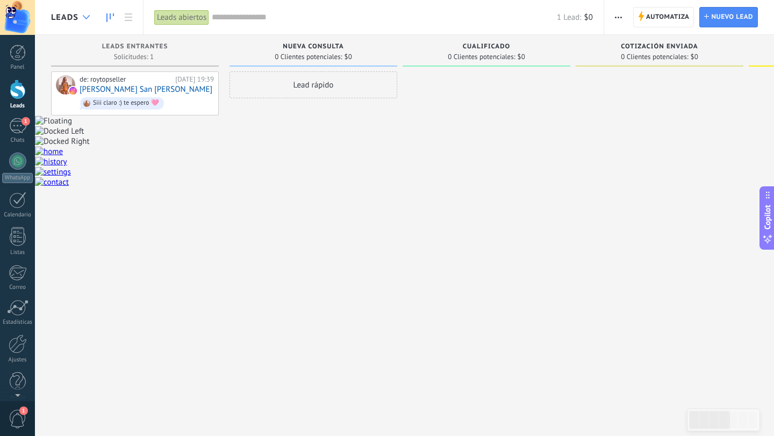
click at [83, 19] on div at bounding box center [86, 17] width 18 height 21
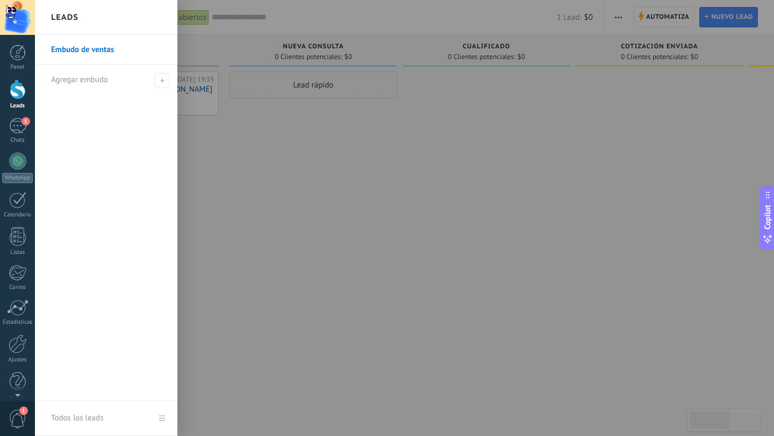
click at [103, 19] on div "Leads" at bounding box center [106, 17] width 142 height 35
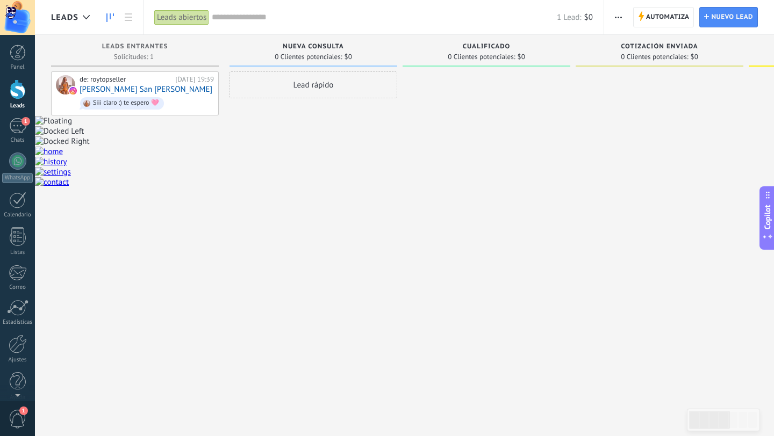
click at [343, 45] on span "Nueva consulta" at bounding box center [313, 47] width 61 height 8
click at [324, 88] on div "Lead rápido" at bounding box center [313, 84] width 168 height 27
click at [301, 231] on span "Cancelar" at bounding box center [291, 229] width 27 height 10
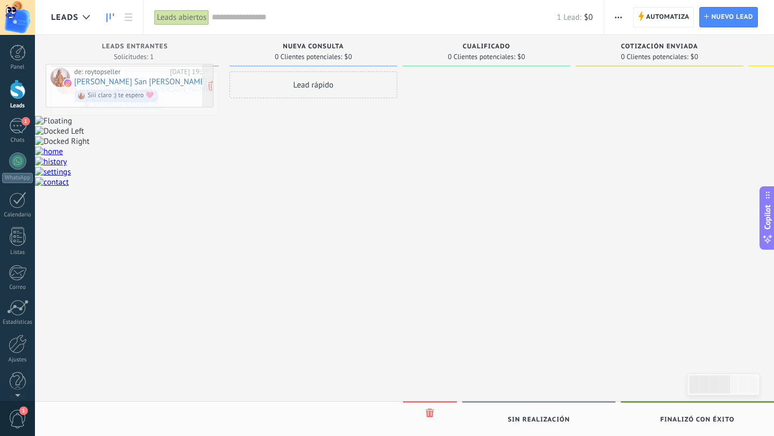
drag, startPoint x: 152, startPoint y: 87, endPoint x: 146, endPoint y: 79, distance: 9.6
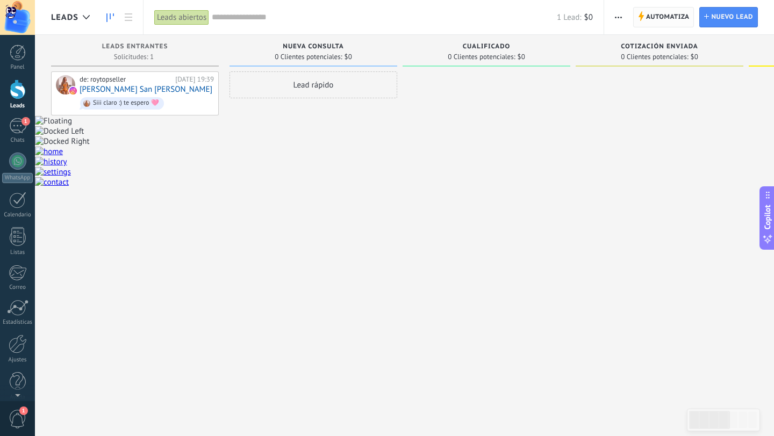
click at [667, 18] on span "Automatiza" at bounding box center [668, 17] width 44 height 19
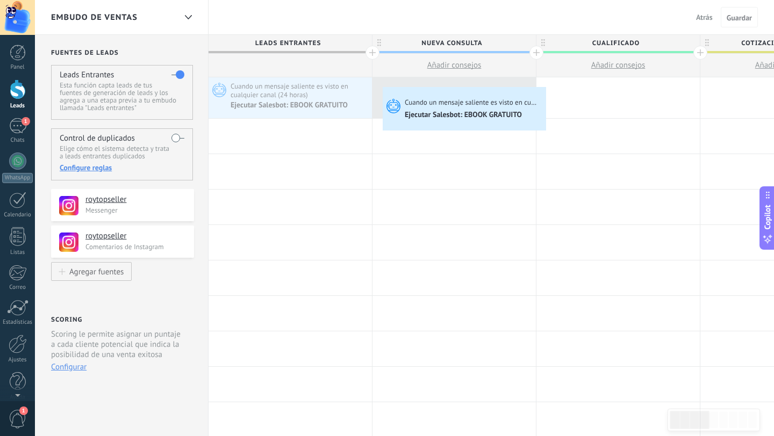
drag, startPoint x: 331, startPoint y: 98, endPoint x: 385, endPoint y: 90, distance: 55.4
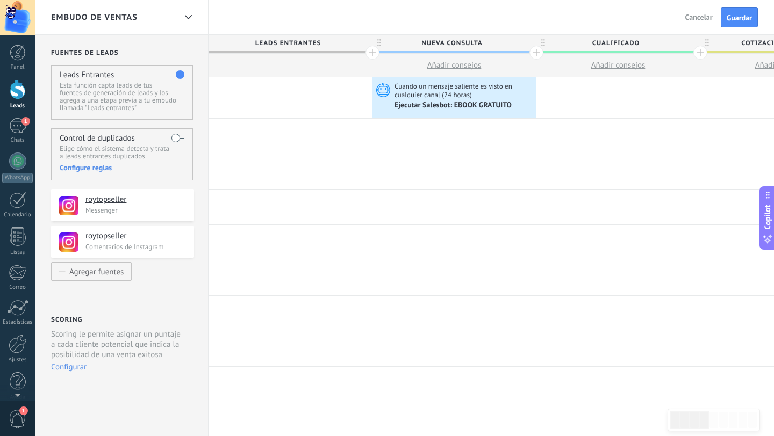
click at [496, 44] on span "Nueva consulta" at bounding box center [451, 43] width 158 height 17
type input "*"
type input "**********"
click at [468, 125] on div at bounding box center [453, 136] width 163 height 35
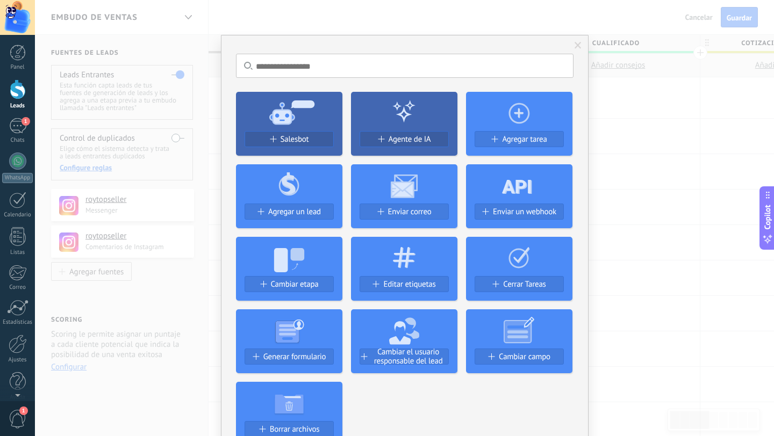
click at [576, 47] on span at bounding box center [577, 46] width 7 height 8
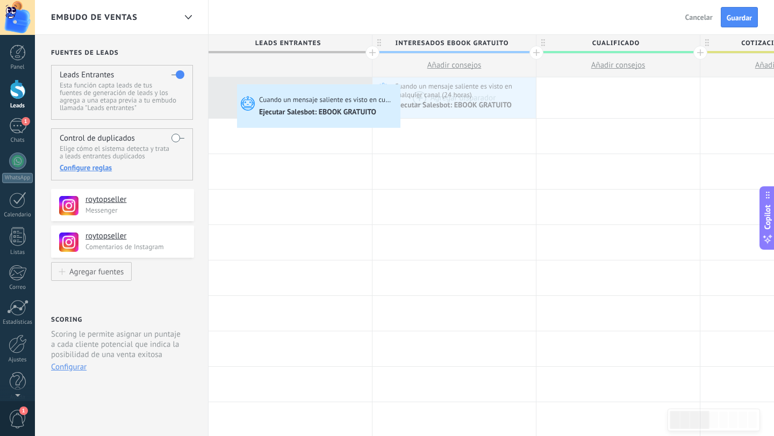
drag, startPoint x: 435, startPoint y: 95, endPoint x: 239, endPoint y: 87, distance: 196.9
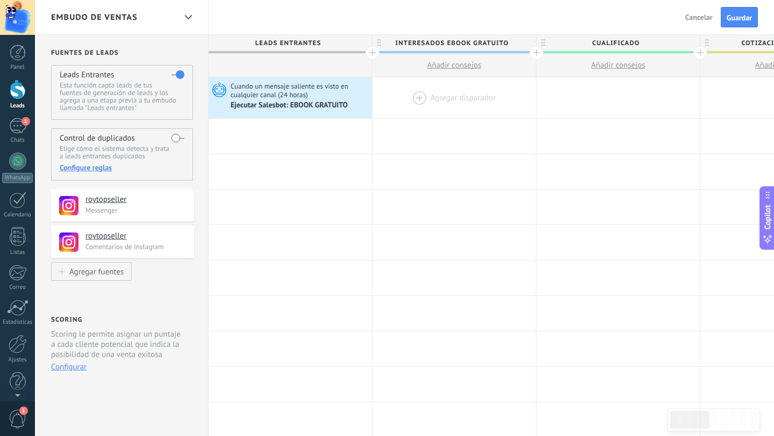
drag, startPoint x: 363, startPoint y: 100, endPoint x: 284, endPoint y: 98, distance: 79.6
click at [284, 98] on div "Cuando un mensaje saliente es visto en cualquier canal (24 horas) Ejecutar Sale…" at bounding box center [290, 97] width 163 height 41
click at [312, 103] on div "Ejecutar Salesbot: EBOOK GRATUITO" at bounding box center [290, 106] width 119 height 10
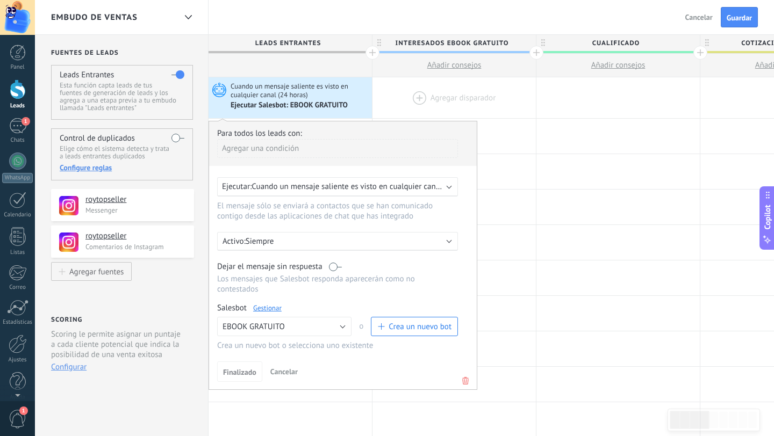
click at [420, 189] on span "Cuando un mensaje saliente es visto en cualquier canal (24 horas)" at bounding box center [365, 187] width 227 height 10
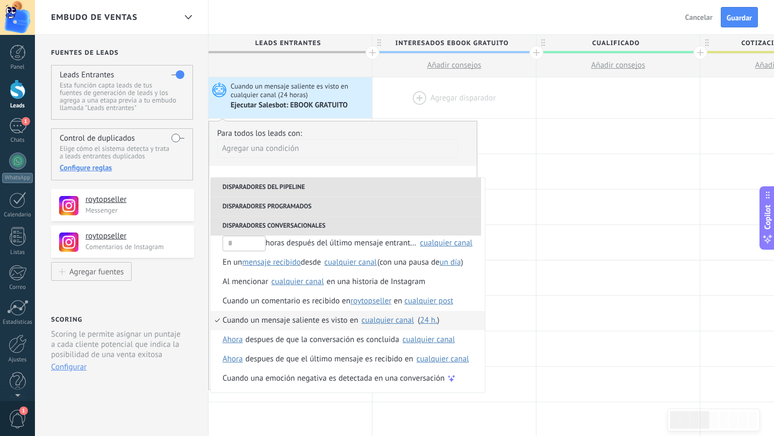
scroll to position [146, 0]
click at [428, 322] on span "24 h." at bounding box center [428, 319] width 17 height 10
drag, startPoint x: 533, startPoint y: 382, endPoint x: 543, endPoint y: 382, distance: 10.2
click at [533, 382] on input "**" at bounding box center [538, 381] width 35 height 17
click at [543, 382] on input "**" at bounding box center [538, 381] width 35 height 17
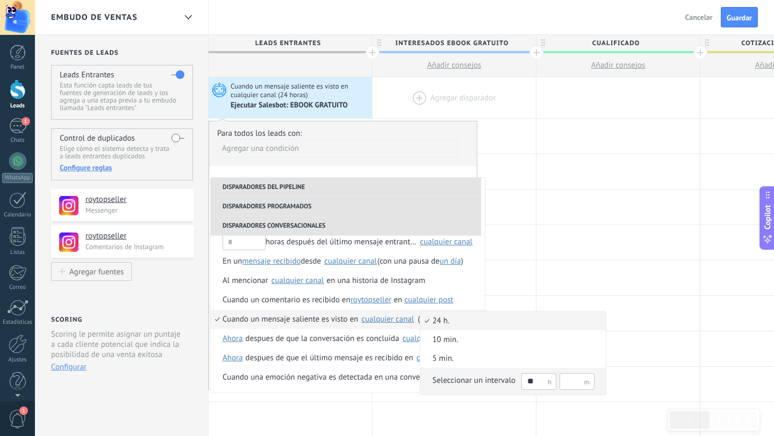
type input "*"
type input "**"
click at [577, 380] on input "text" at bounding box center [576, 381] width 35 height 17
type input "*"
click at [627, 376] on div at bounding box center [387, 218] width 774 height 436
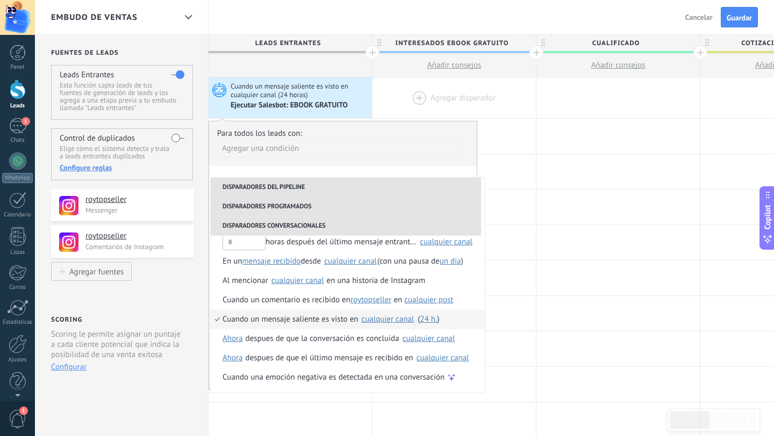
click at [426, 318] on span "24 h." at bounding box center [428, 319] width 17 height 10
click at [457, 322] on span "24 h." at bounding box center [507, 321] width 174 height 11
click at [542, 303] on div at bounding box center [617, 313] width 163 height 35
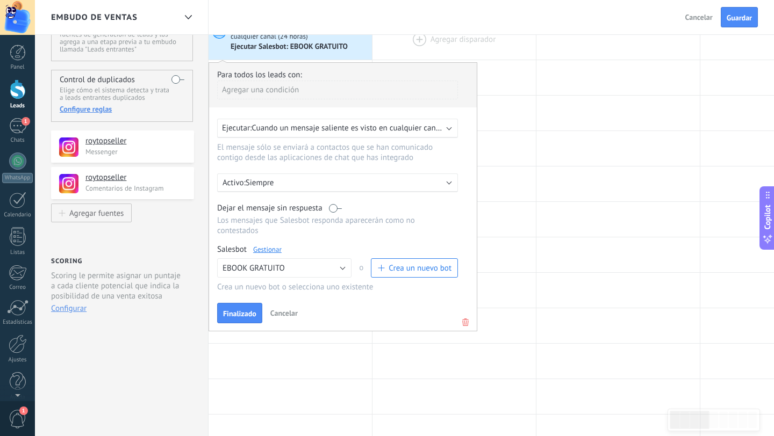
scroll to position [80, 0]
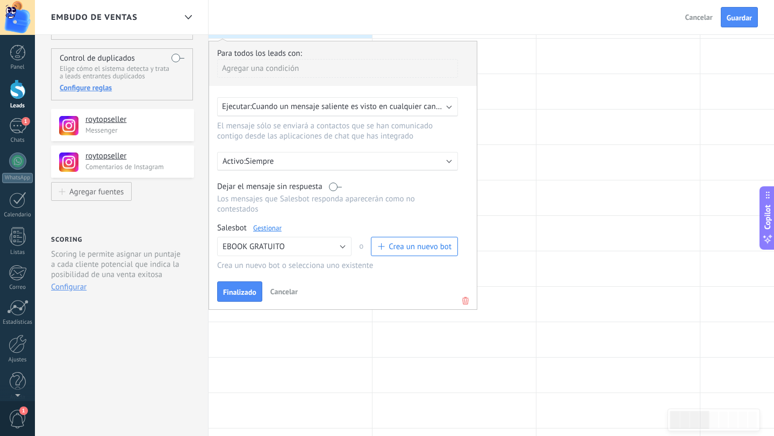
click at [405, 250] on span "Crea un nuevo bot" at bounding box center [420, 247] width 63 height 10
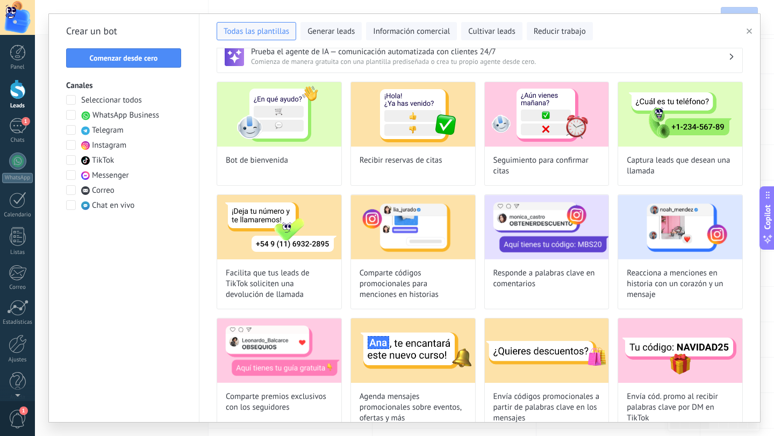
scroll to position [0, 0]
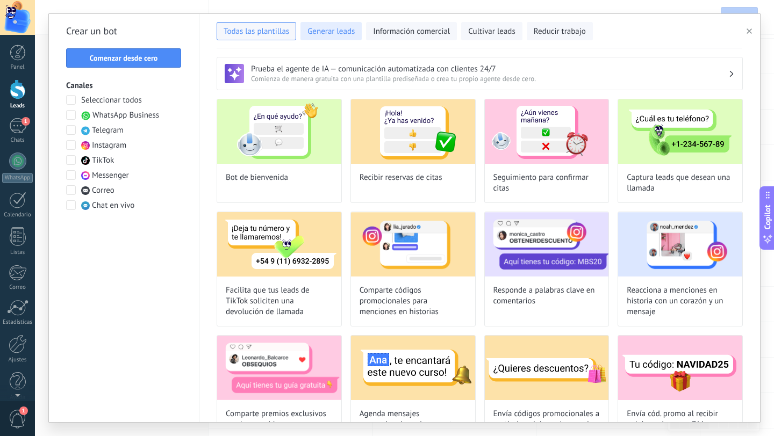
click at [344, 31] on span "Generar leads" at bounding box center [330, 31] width 47 height 11
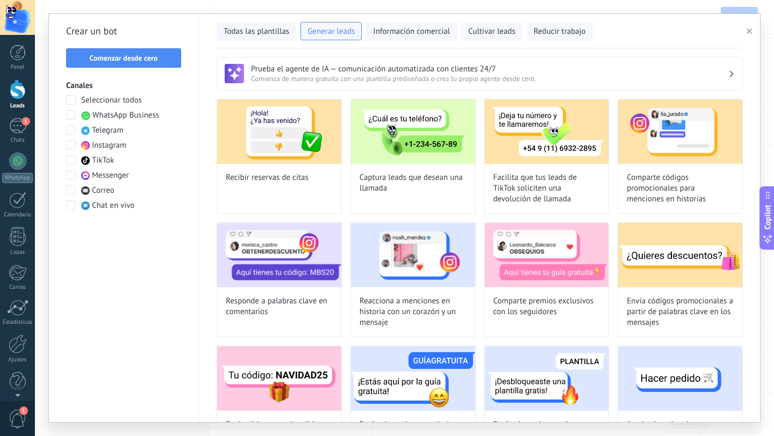
click at [73, 148] on span at bounding box center [71, 145] width 10 height 10
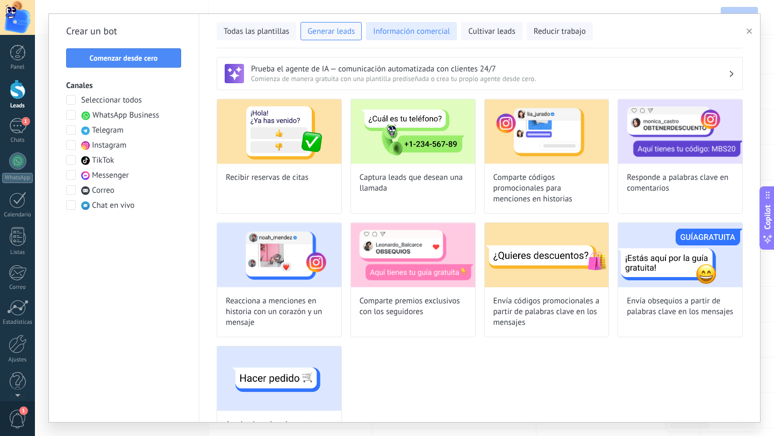
click at [422, 38] on button "Información comercial" at bounding box center [411, 31] width 91 height 18
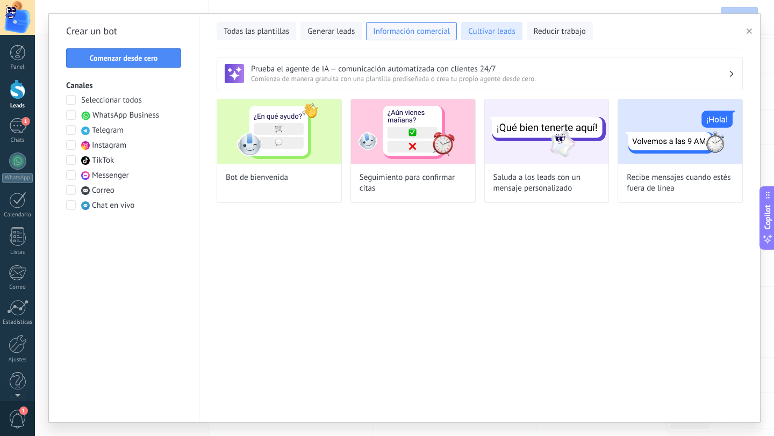
click at [500, 35] on span "Cultivar leads" at bounding box center [491, 31] width 47 height 11
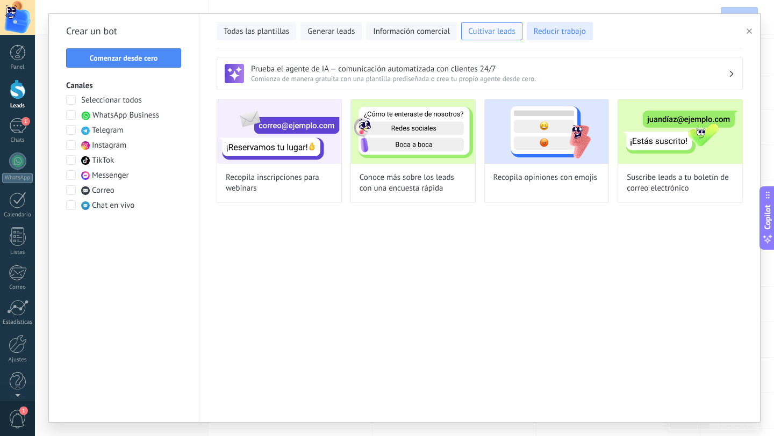
click at [544, 33] on span "Reducir trabajo" at bounding box center [560, 31] width 52 height 11
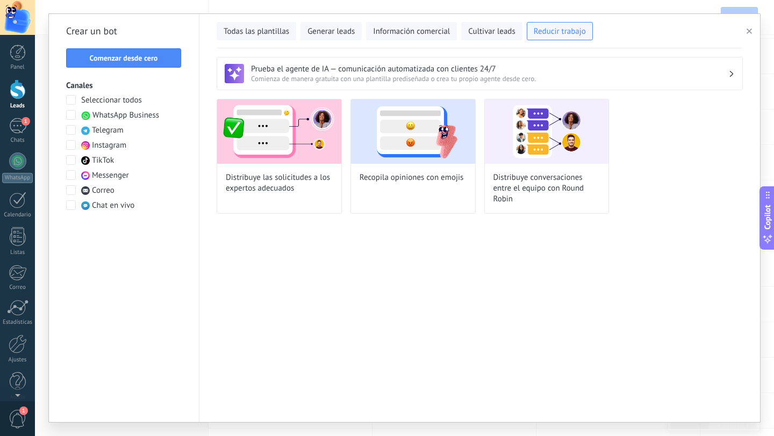
click at [749, 33] on icon "button" at bounding box center [748, 30] width 5 height 5
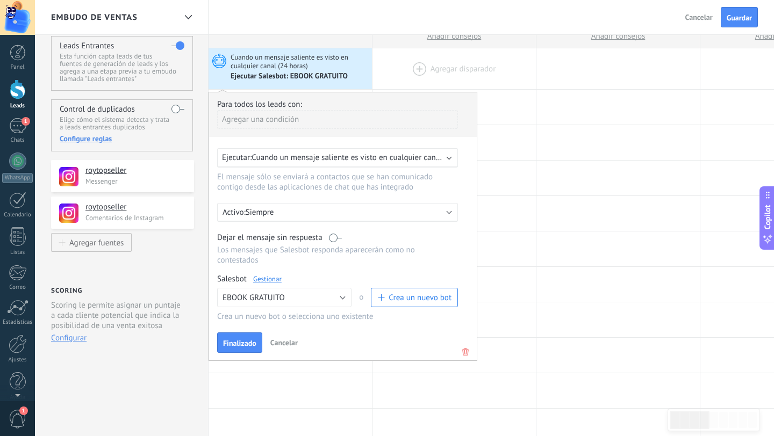
scroll to position [34, 0]
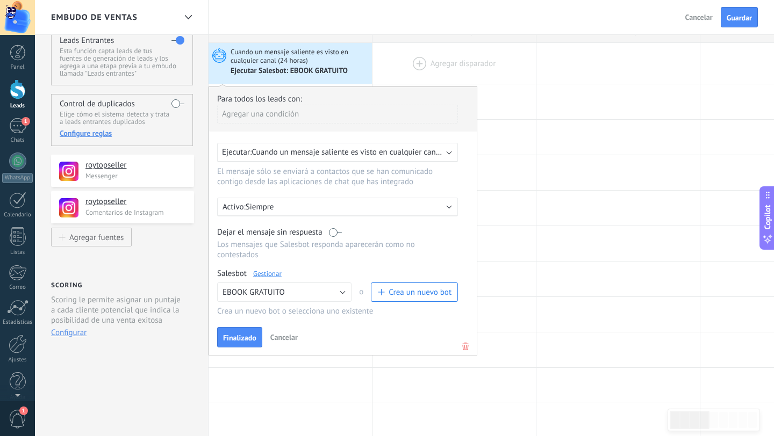
click at [292, 337] on span "Cancelar" at bounding box center [283, 338] width 27 height 10
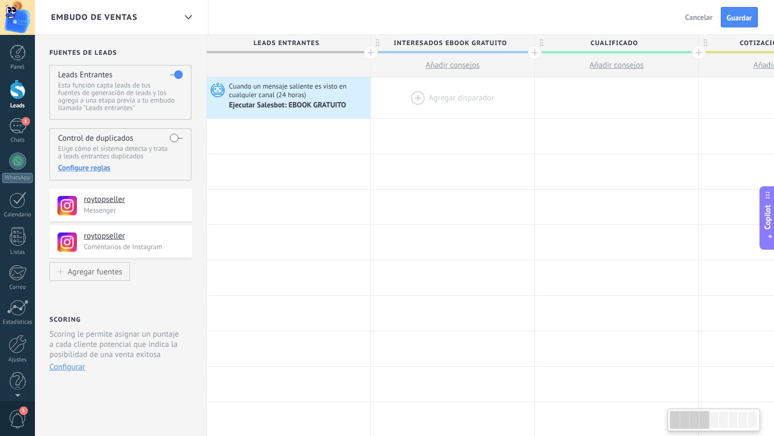
scroll to position [0, 0]
click at [186, 20] on div at bounding box center [188, 17] width 18 height 21
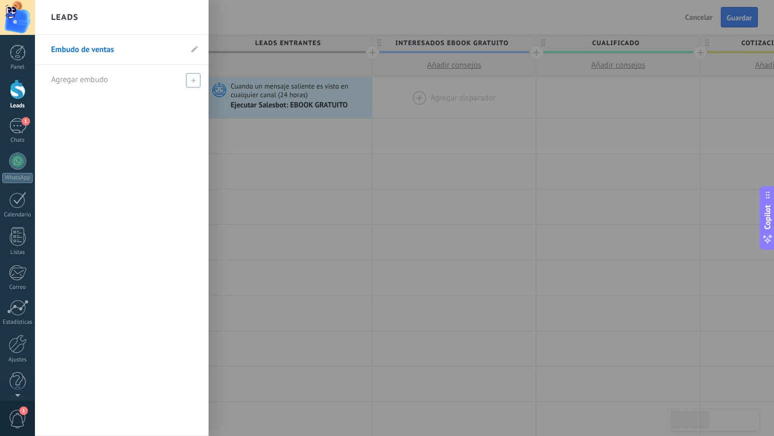
click at [195, 83] on span at bounding box center [193, 80] width 15 height 15
click at [194, 79] on span at bounding box center [195, 80] width 10 height 8
click at [116, 54] on link "Embudo de ventas" at bounding box center [116, 50] width 131 height 30
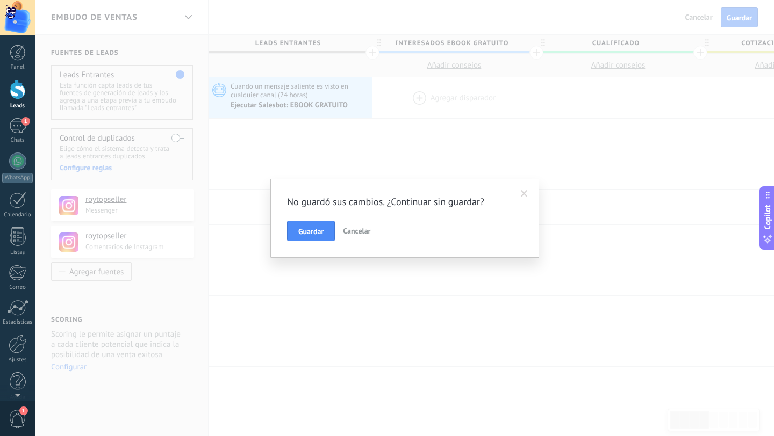
click at [358, 232] on span "Cancelar" at bounding box center [356, 231] width 27 height 10
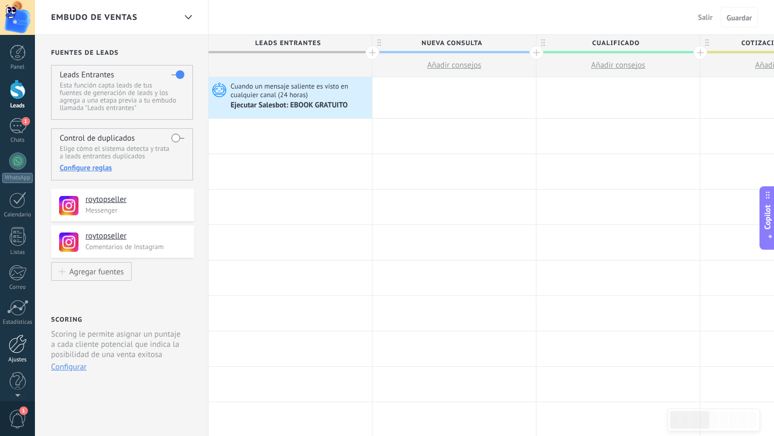
click at [18, 348] on div at bounding box center [18, 344] width 18 height 19
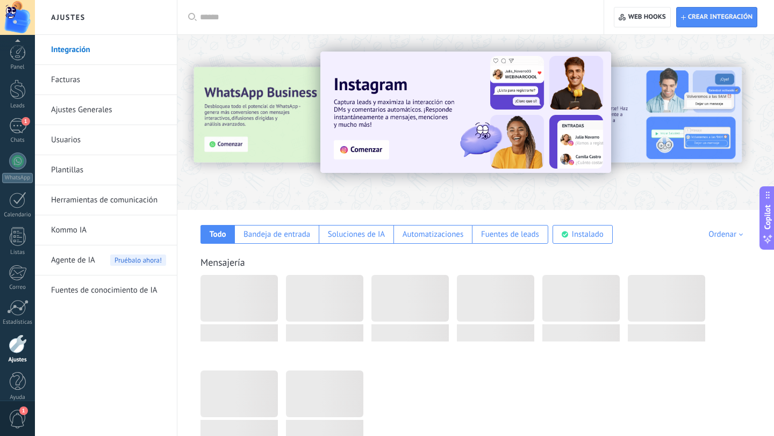
scroll to position [11, 0]
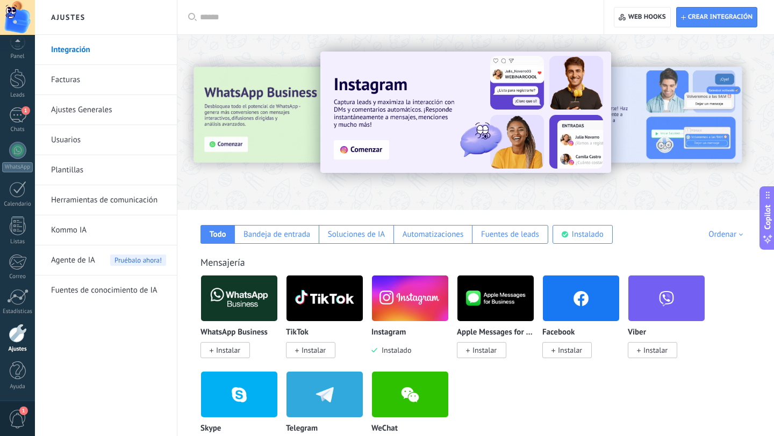
click at [92, 198] on link "Herramientas de comunicación" at bounding box center [108, 200] width 115 height 30
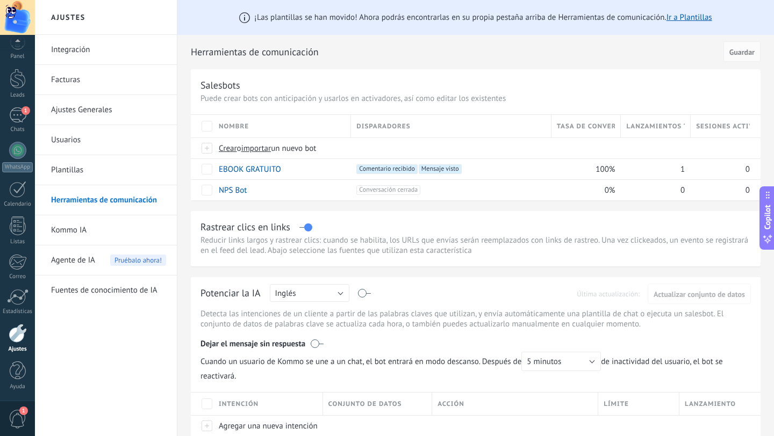
click at [85, 48] on link "Integración" at bounding box center [108, 50] width 115 height 30
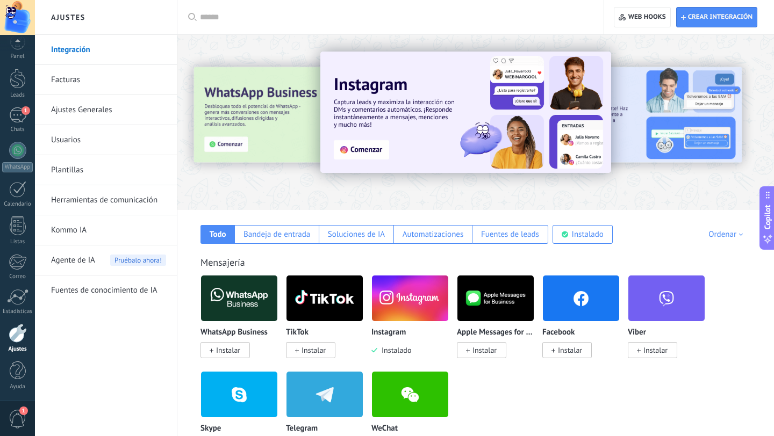
click at [78, 173] on link "Plantillas" at bounding box center [108, 170] width 115 height 30
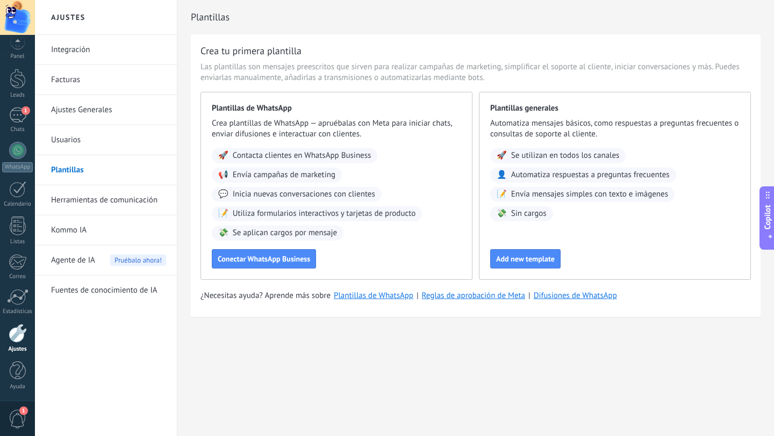
click at [78, 198] on link "Herramientas de comunicación" at bounding box center [108, 200] width 115 height 30
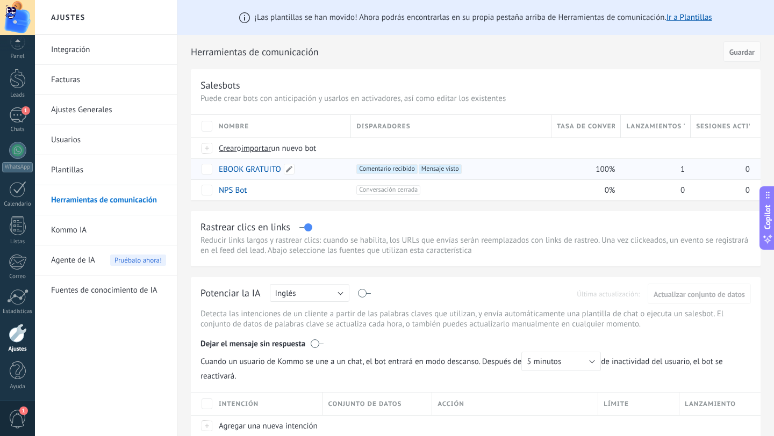
click at [324, 171] on div "EBOOK GRATUITO" at bounding box center [279, 169] width 132 height 20
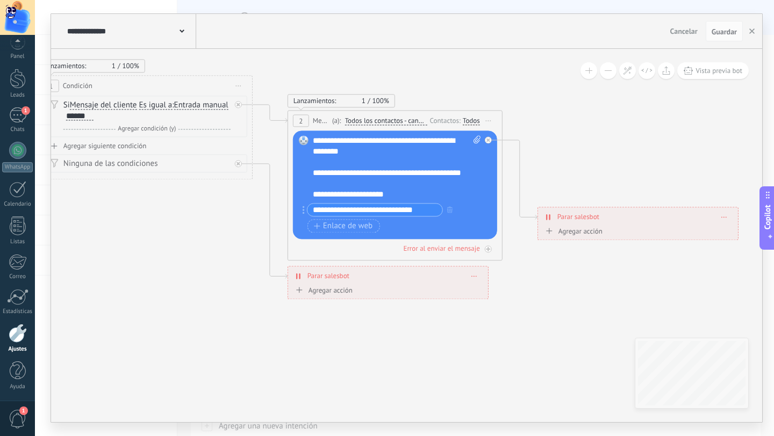
click at [563, 234] on div "Agregar acción" at bounding box center [573, 231] width 60 height 8
click at [563, 234] on button "Conversación marcada como cerrada" at bounding box center [604, 231] width 134 height 19
click at [563, 253] on span "Iniciar Salesbot" at bounding box center [603, 250] width 130 height 10
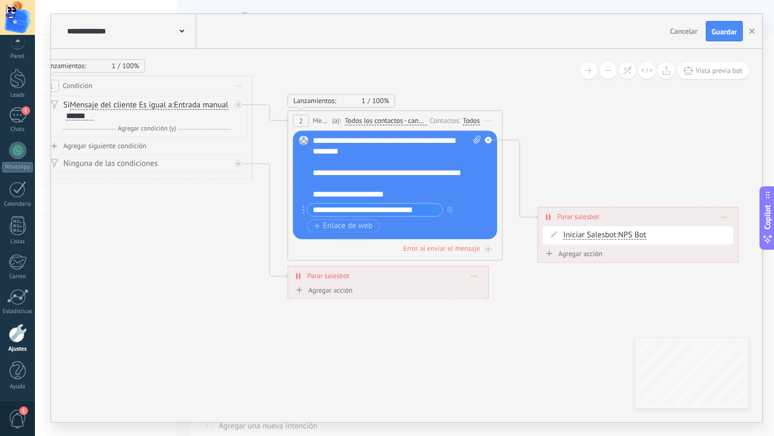
click at [575, 253] on div "Agregar acción" at bounding box center [573, 254] width 60 height 8
click at [575, 253] on button "Iniciar Salesbot" at bounding box center [604, 254] width 134 height 19
click at [727, 214] on div "**********" at bounding box center [638, 216] width 200 height 19
click at [698, 232] on div "Iniciar Salesbot Conversación marcada como cerrada Iniciar Salesbot Iniciar Sal…" at bounding box center [646, 235] width 167 height 11
click at [692, 237] on div "Iniciar Salesbot Conversación marcada como cerrada Iniciar Salesbot Iniciar Sal…" at bounding box center [646, 235] width 167 height 11
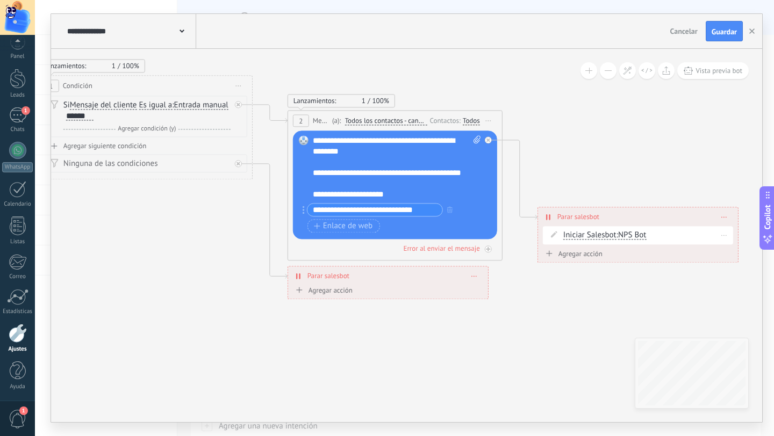
click at [554, 242] on div "Iniciar Salesbot Conversación marcada como cerrada Iniciar Salesbot Iniciar Sal…" at bounding box center [638, 235] width 190 height 18
click at [555, 237] on icon at bounding box center [554, 234] width 6 height 6
click at [596, 234] on span "Iniciar Salesbot" at bounding box center [589, 235] width 53 height 9
click at [596, 234] on button "Iniciar Salesbot" at bounding box center [625, 235] width 134 height 19
click at [614, 239] on span "Conversación marcada como cerrada" at bounding box center [616, 236] width 130 height 11
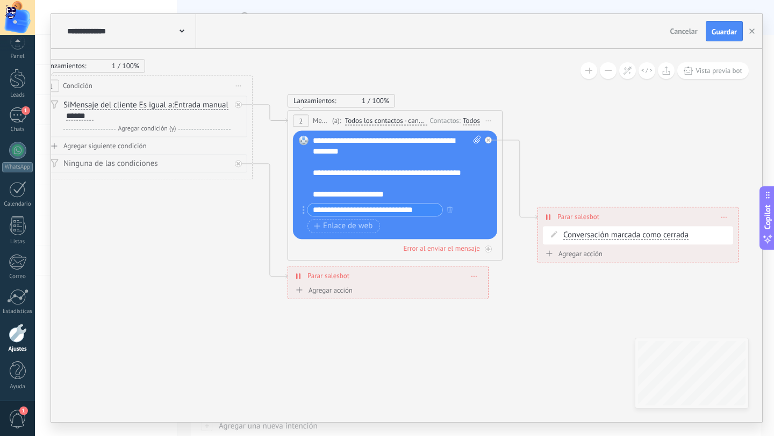
click at [642, 286] on icon at bounding box center [325, 170] width 1364 height 797
click at [725, 219] on span at bounding box center [724, 217] width 5 height 6
click at [741, 235] on div "Borrar" at bounding box center [744, 232] width 48 height 18
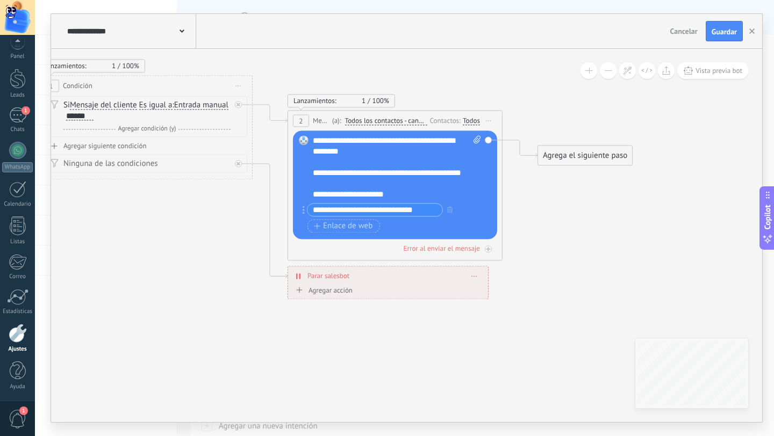
click at [573, 160] on div "Agrega el siguiente paso" at bounding box center [585, 156] width 94 height 18
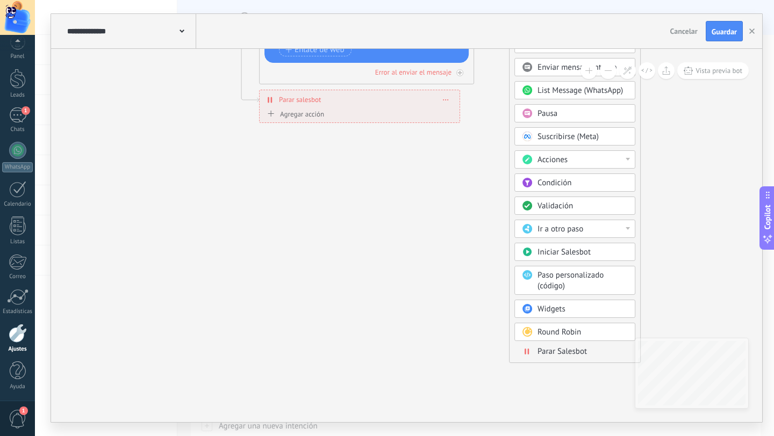
click at [558, 351] on span "Parar Salesbot" at bounding box center [561, 352] width 49 height 10
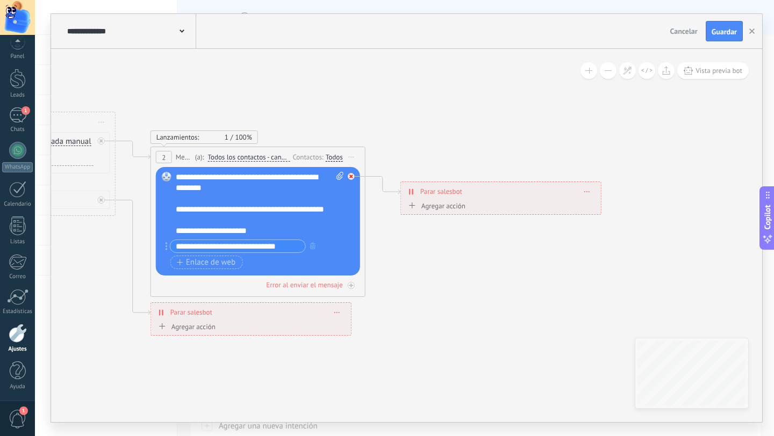
click at [351, 177] on icon at bounding box center [351, 177] width 4 height 4
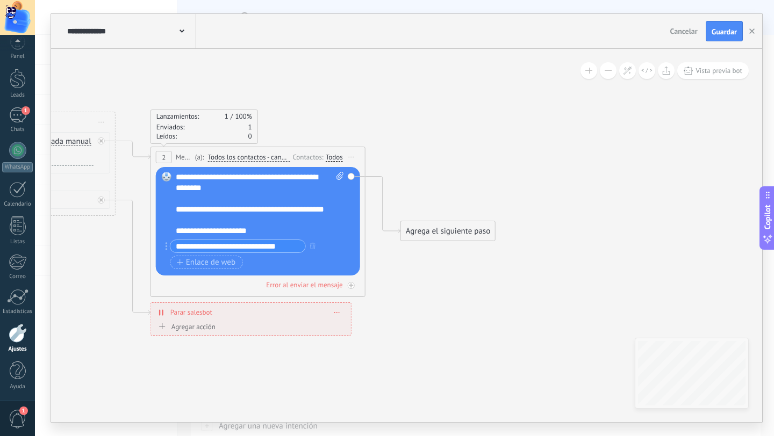
click at [449, 233] on div "Agrega el siguiente paso" at bounding box center [448, 231] width 94 height 18
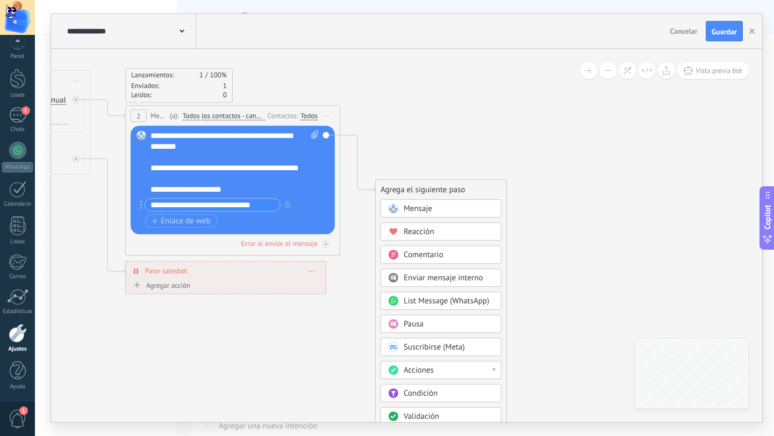
click at [426, 209] on span "Mensaje" at bounding box center [418, 209] width 28 height 10
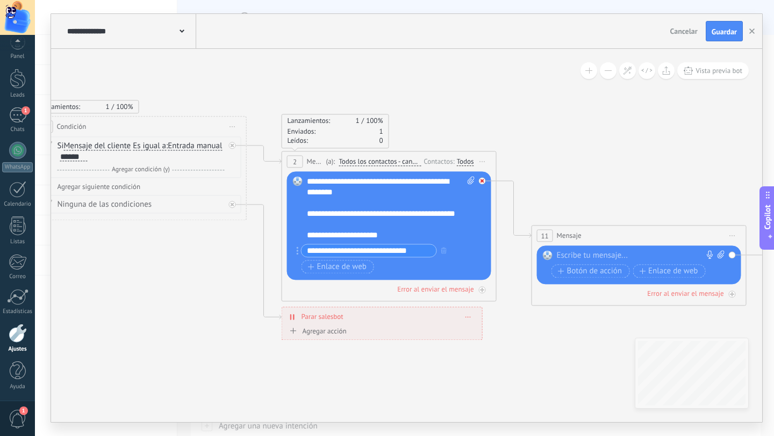
click at [483, 183] on div at bounding box center [482, 180] width 7 height 7
click at [732, 255] on div "Reemplazar Quitar Convertir a mensaje de voz Arrastre la imagen aquí para adjun…" at bounding box center [639, 265] width 204 height 39
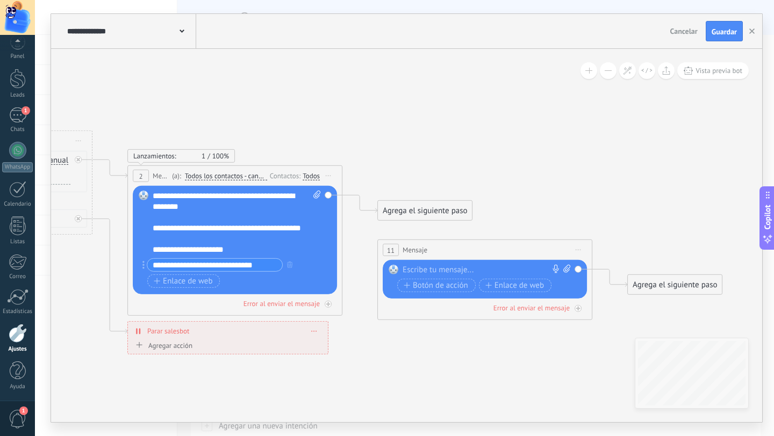
click at [581, 252] on span "Iniciar vista previa aquí Cambiar nombre Duplicar [GEOGRAPHIC_DATA]" at bounding box center [578, 250] width 17 height 16
click at [602, 318] on div "Borrar" at bounding box center [627, 320] width 106 height 18
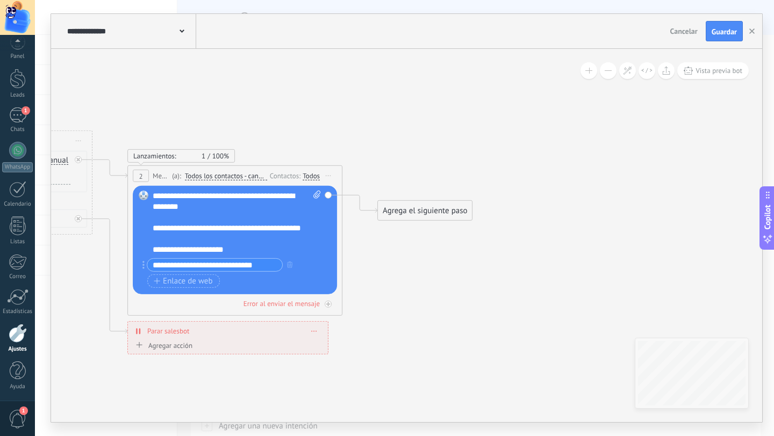
click at [404, 212] on div "Agrega el siguiente paso" at bounding box center [425, 211] width 94 height 18
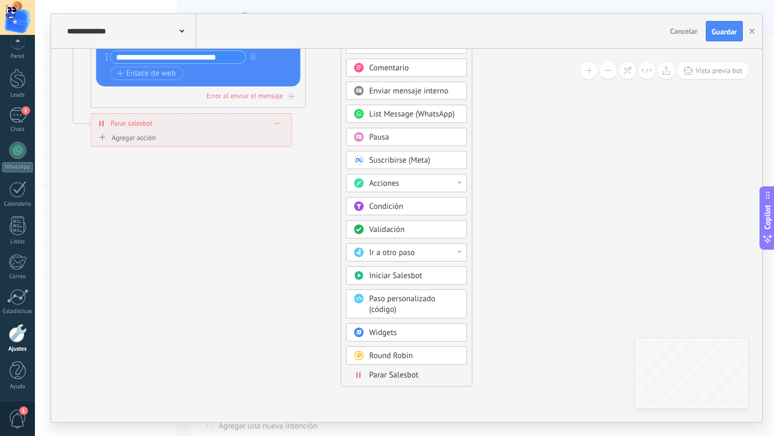
click at [389, 378] on span "Parar Salesbot" at bounding box center [393, 375] width 49 height 10
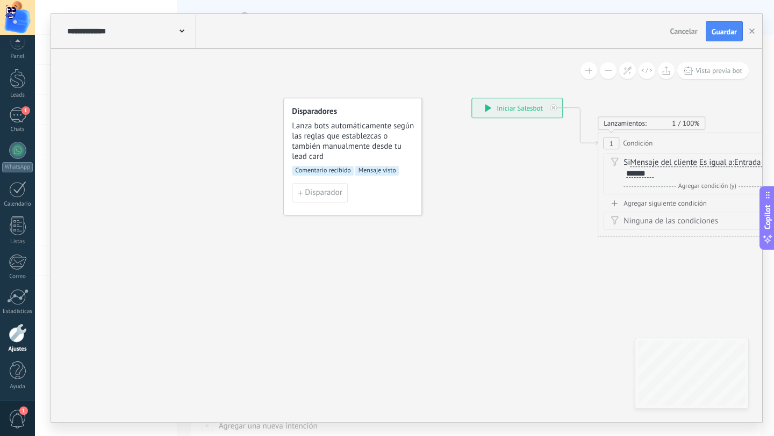
click at [385, 173] on span "Mensaje visto" at bounding box center [377, 171] width 44 height 10
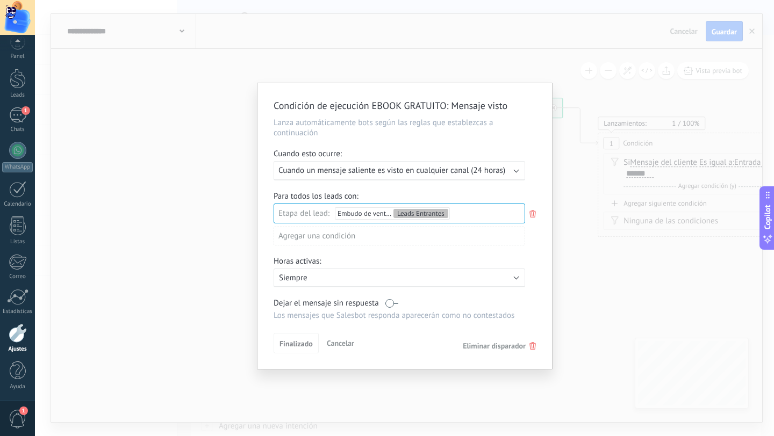
click at [491, 351] on span "Eliminar disparador" at bounding box center [494, 346] width 63 height 10
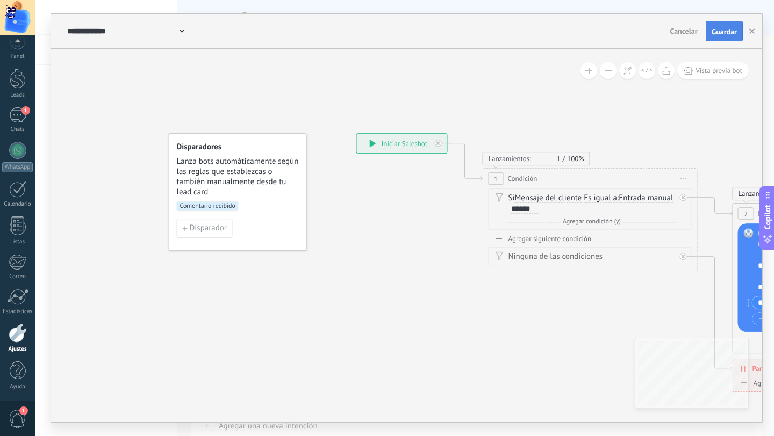
click at [728, 34] on span "Guardar" at bounding box center [724, 32] width 25 height 8
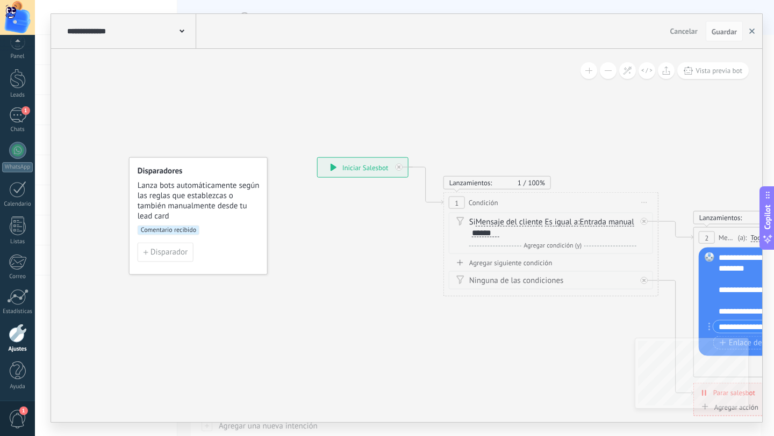
click at [752, 33] on icon "button" at bounding box center [751, 30] width 5 height 5
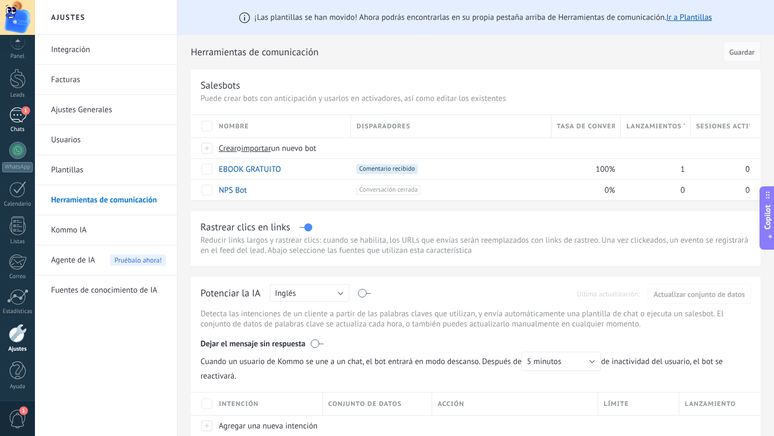
click at [20, 117] on div "1" at bounding box center [17, 115] width 17 height 16
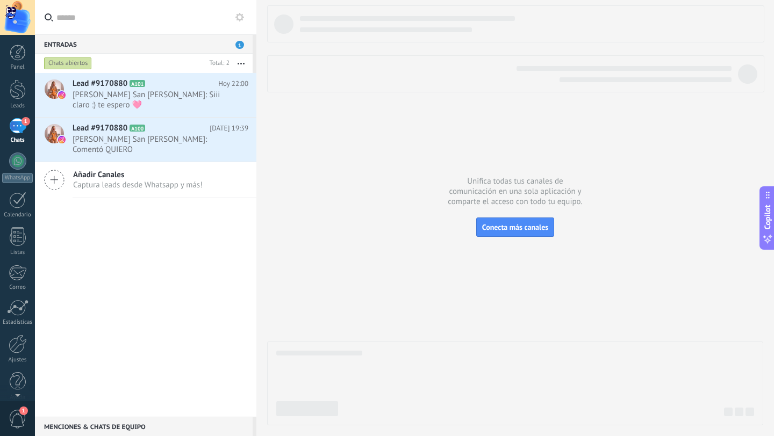
click at [195, 212] on div "Lead #9170880 A101 [DATE] 22:00 [PERSON_NAME] San [PERSON_NAME]: Siii claro :) …" at bounding box center [145, 245] width 221 height 344
click at [23, 90] on div at bounding box center [18, 90] width 16 height 20
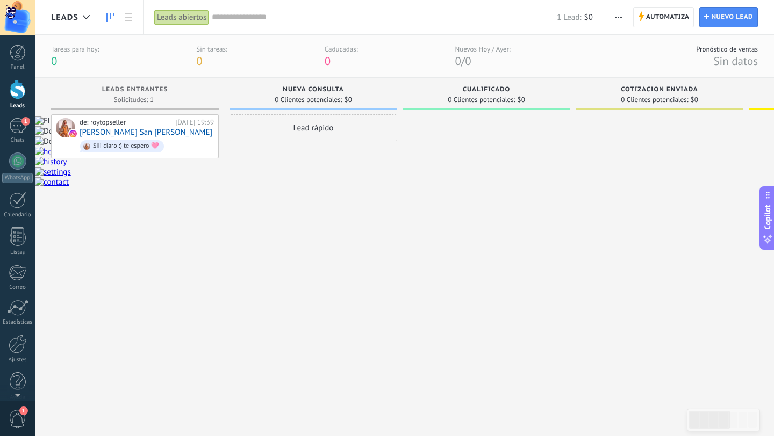
scroll to position [16, 0]
